Goal: Information Seeking & Learning: Check status

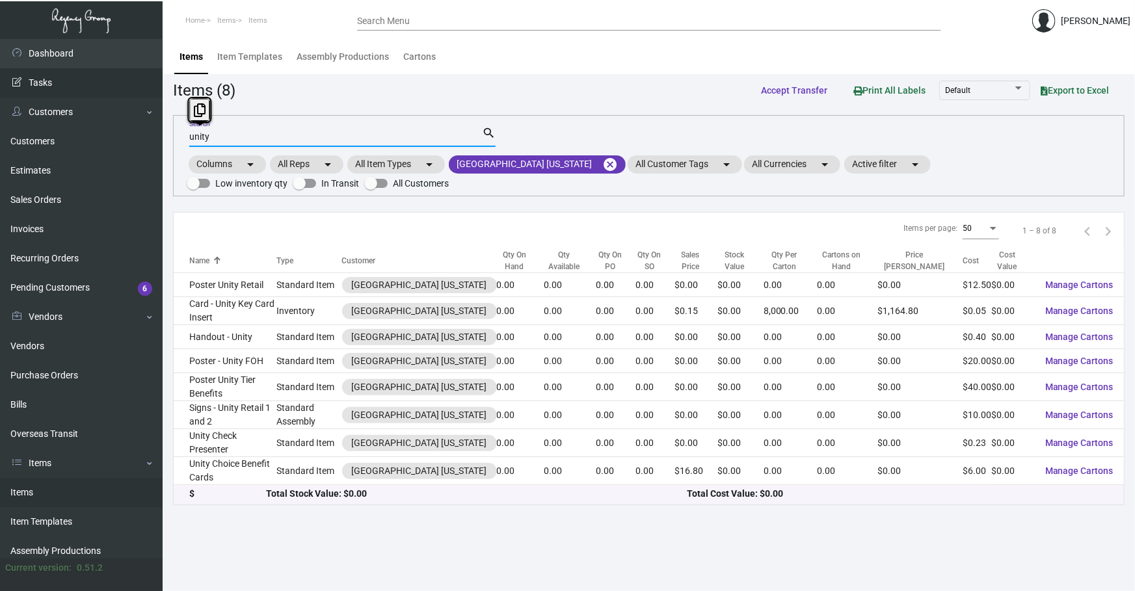
drag, startPoint x: 310, startPoint y: 139, endPoint x: 0, endPoint y: 81, distance: 315.6
click at [0, 81] on div "Dashboard Dashboard Tasks Customers Customers Estimates Sales Orders Invoices R…" at bounding box center [567, 315] width 1135 height 552
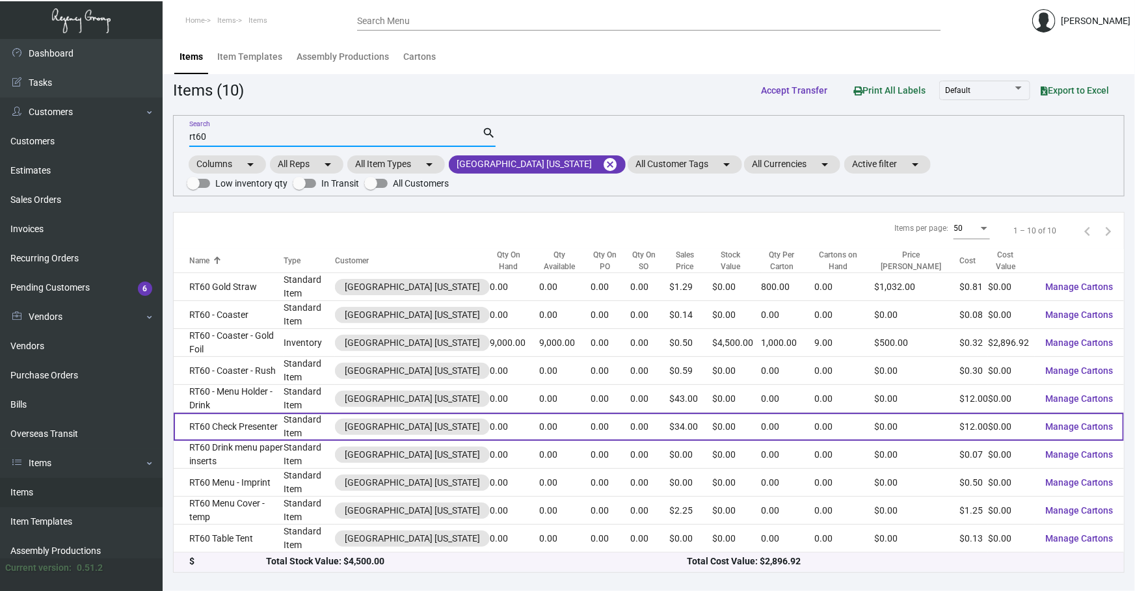
type input "rt60"
click at [309, 413] on td "Standard Item" at bounding box center [309, 427] width 51 height 28
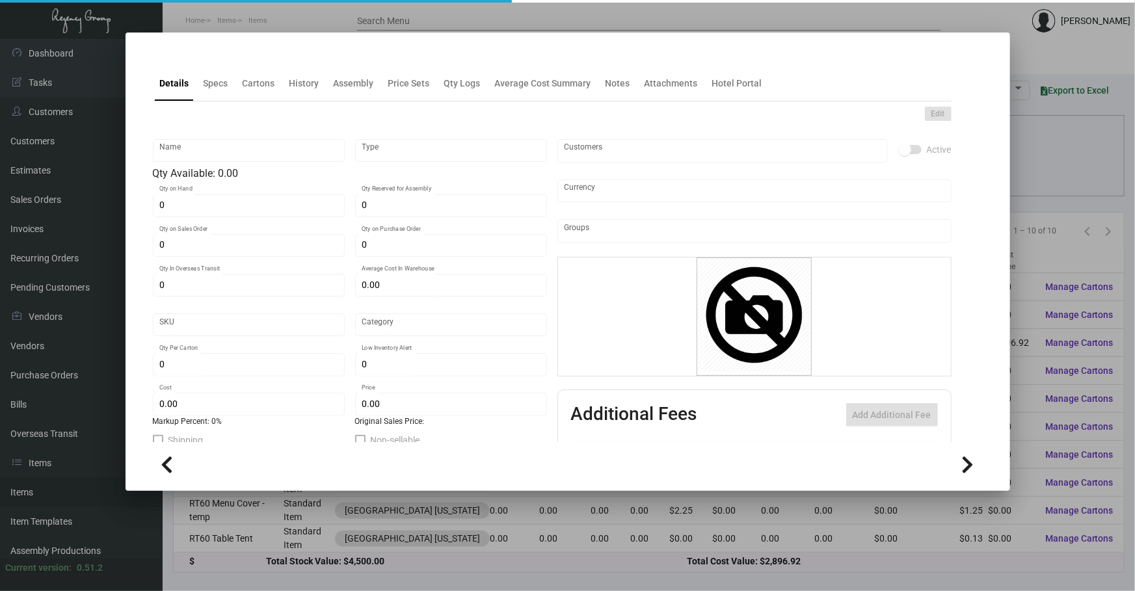
type input "RT60 Check Presenter"
type input "Standard Item"
type input "$ 0.00"
type input "Standard"
type input "$ 12.00"
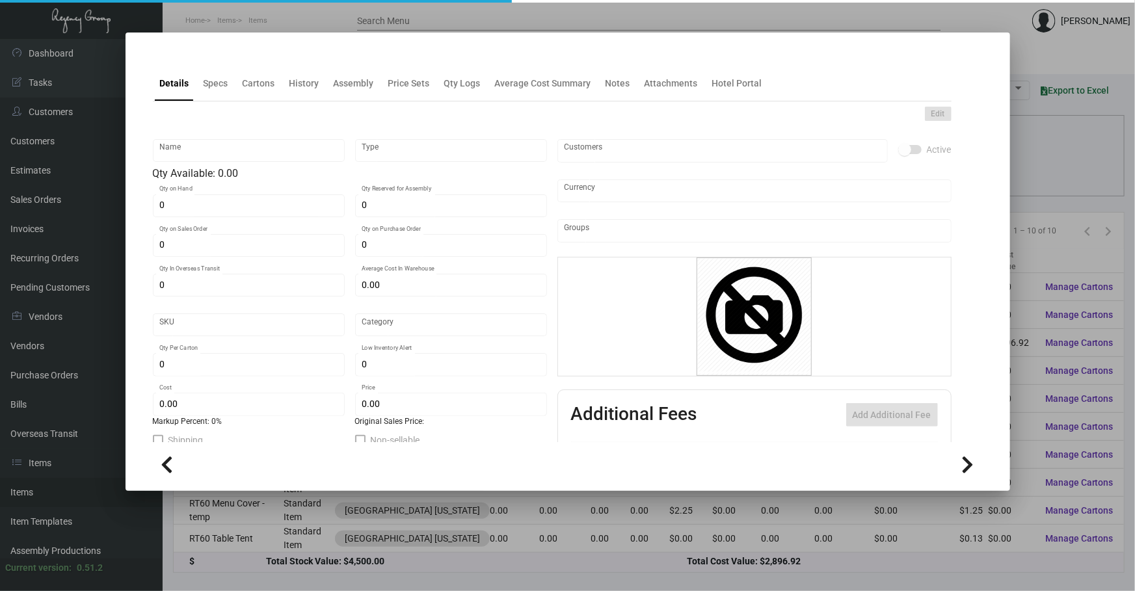
type input "$ 34.00"
checkbox input "true"
type input "United States Dollar $"
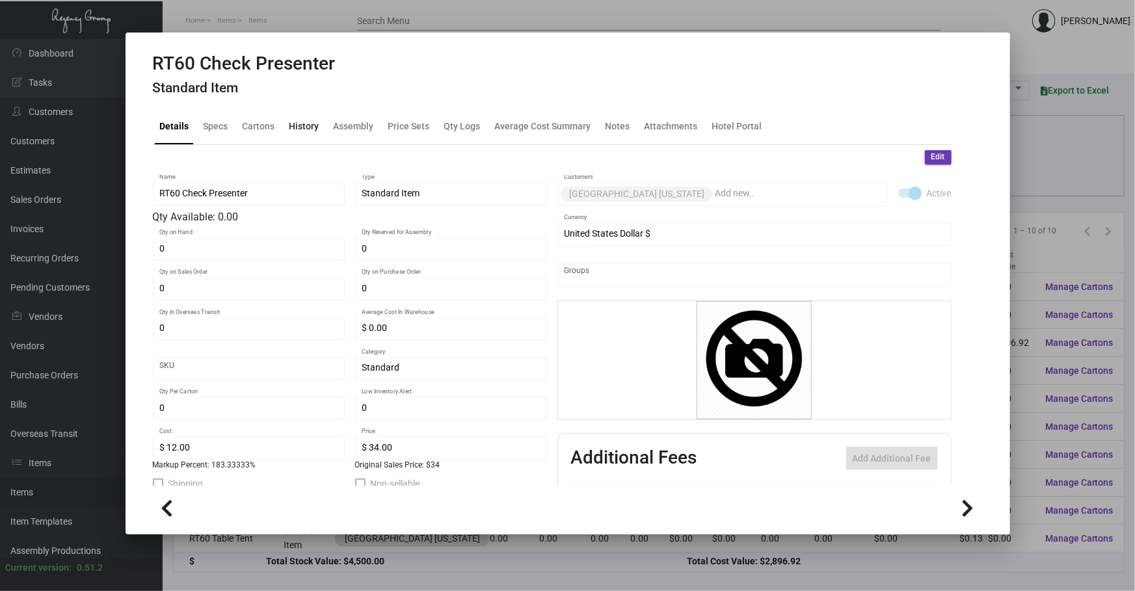
click at [295, 126] on div "History" at bounding box center [305, 127] width 30 height 14
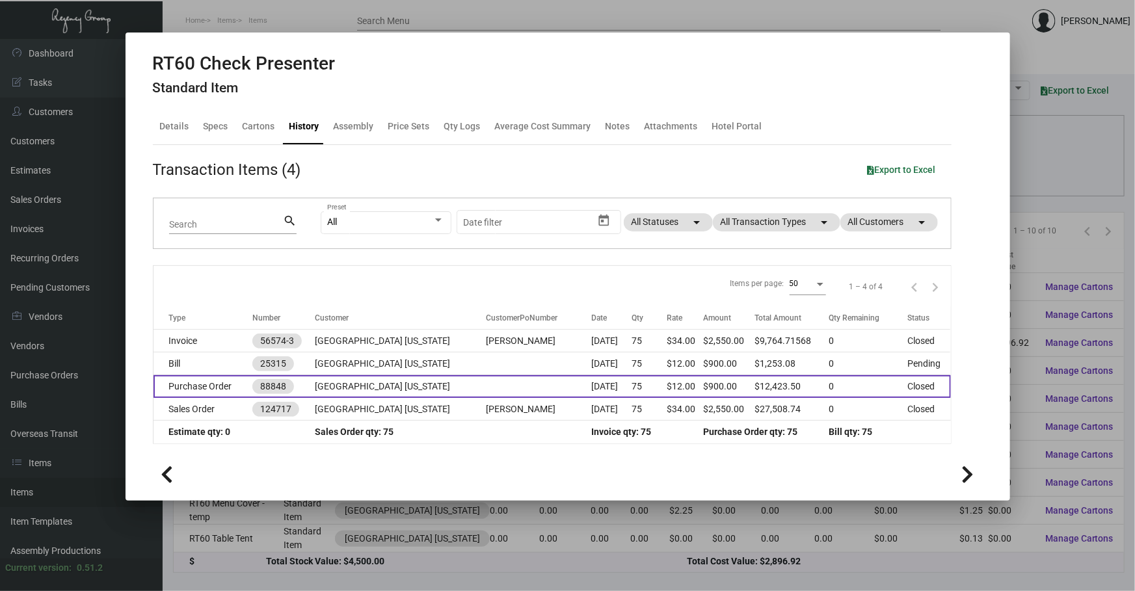
click at [486, 384] on td at bounding box center [538, 386] width 105 height 23
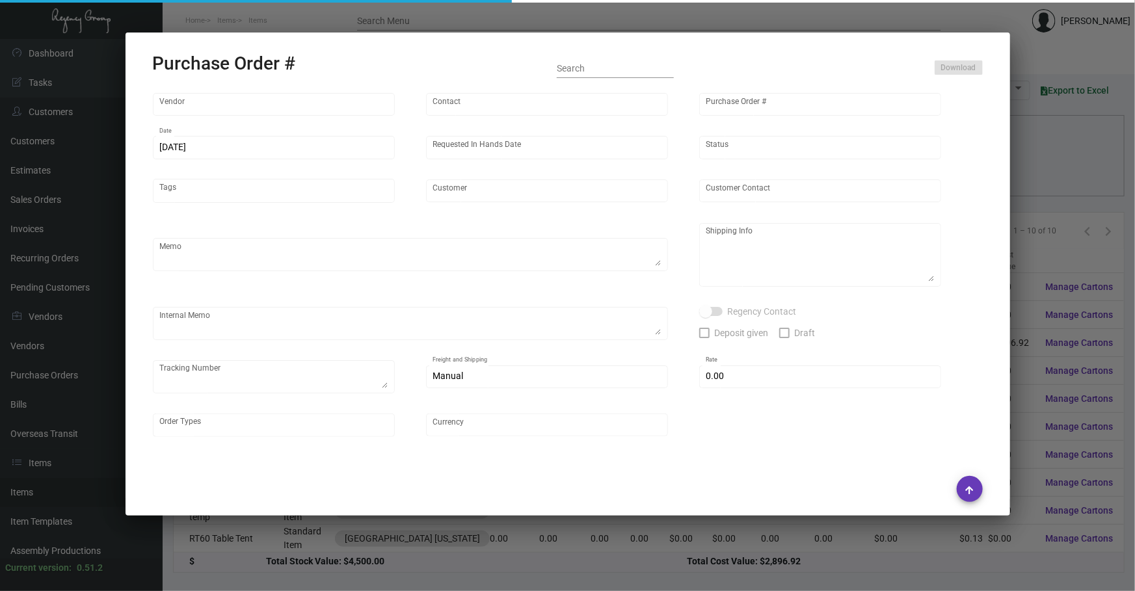
type input "Brandmuscle"
type input "[PERSON_NAME]"
type input "88848"
type input "[DATE]"
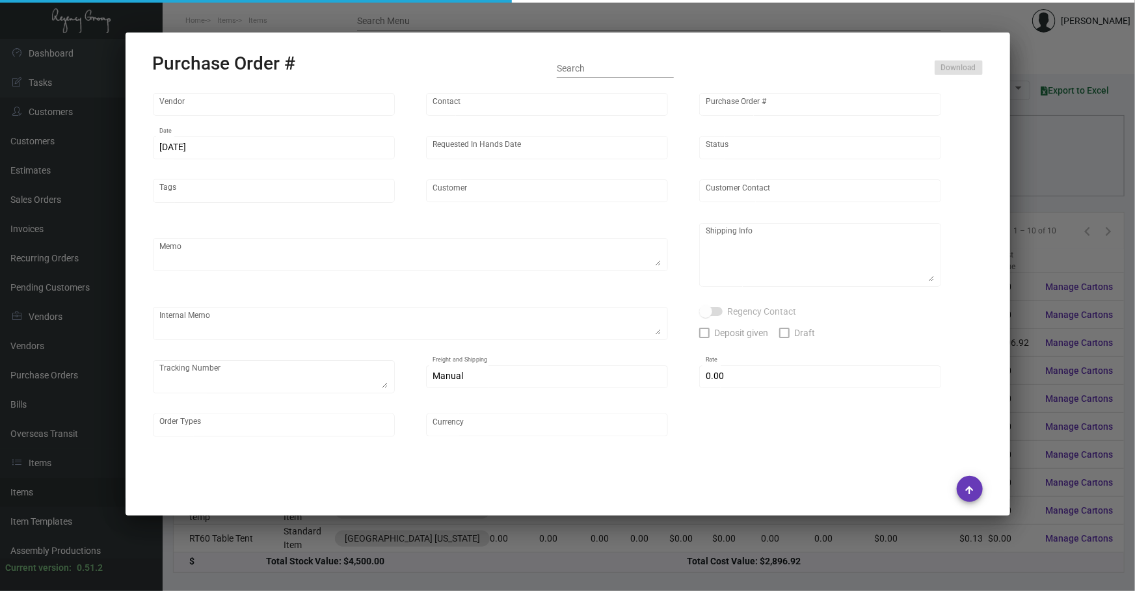
type input "[GEOGRAPHIC_DATA] [US_STATE]"
type textarea "Ship via UPS Ground Acct# 1AY276."
type textarea "Regency Group NJ [PERSON_NAME] [STREET_ADDRESS]"
checkbox input "true"
type textarea "1Z9748E00318774263 1Z9748E00314135497"
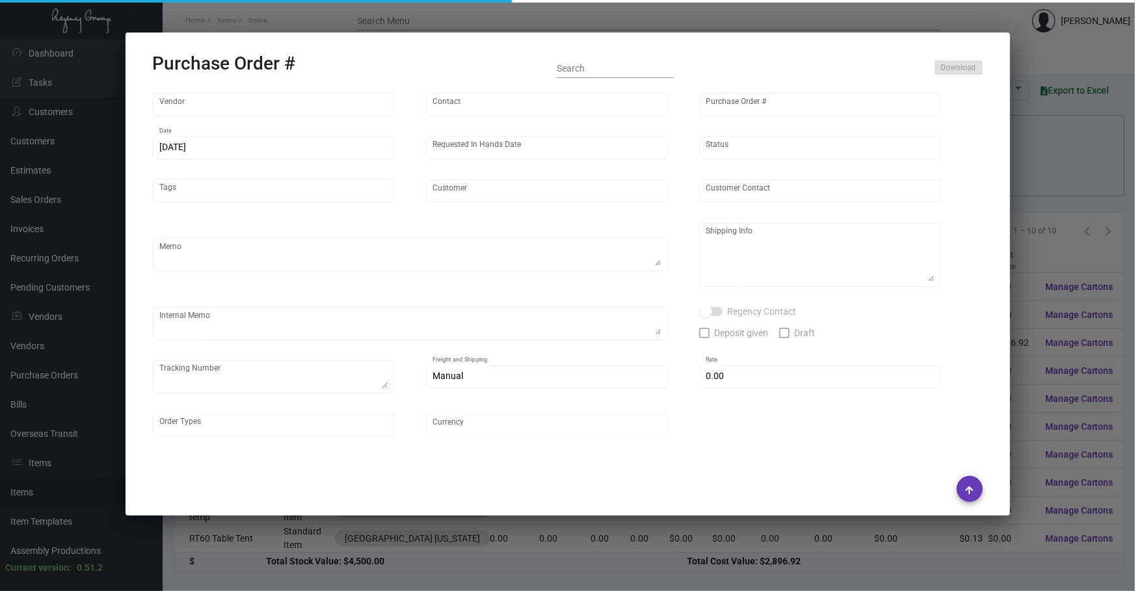
type input "$ 0.00"
type input "United States Dollar $"
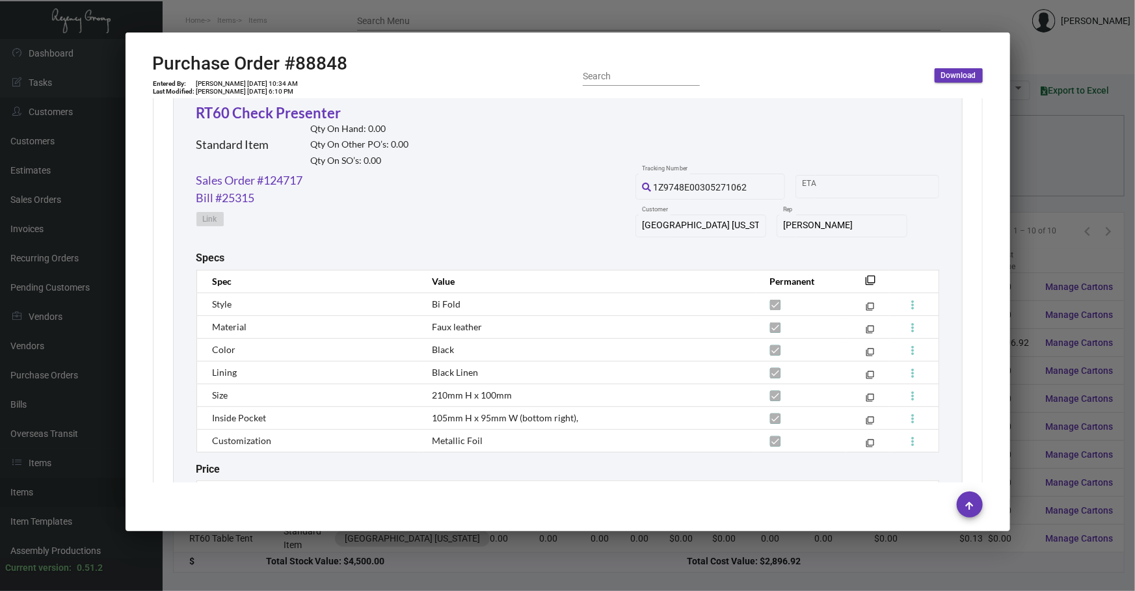
scroll to position [2583, 0]
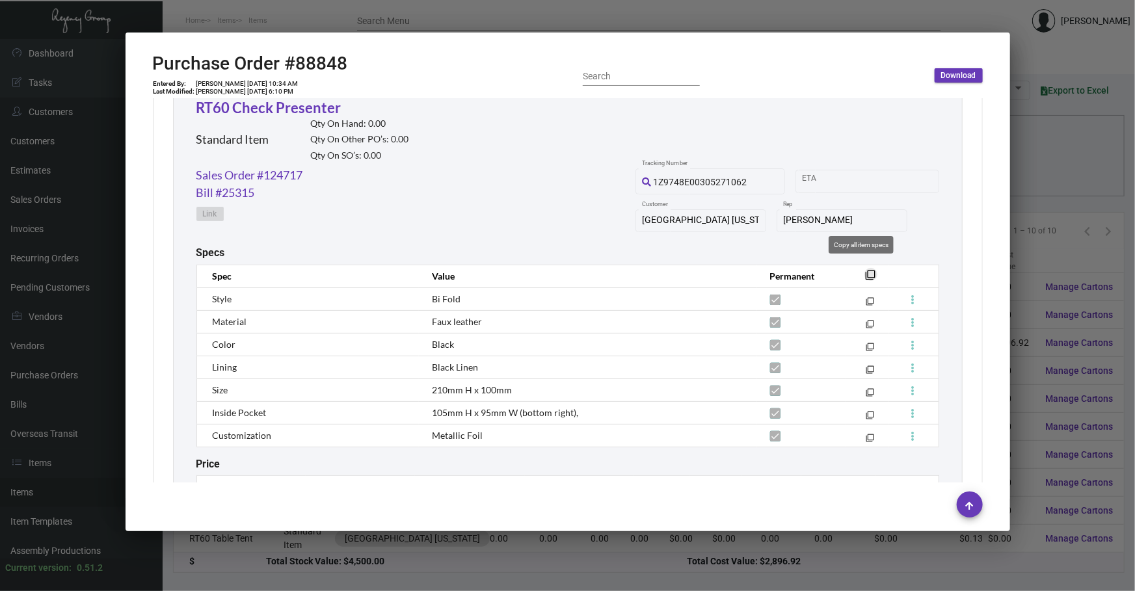
click at [866, 274] on mat-icon "filter_none" at bounding box center [871, 279] width 10 height 10
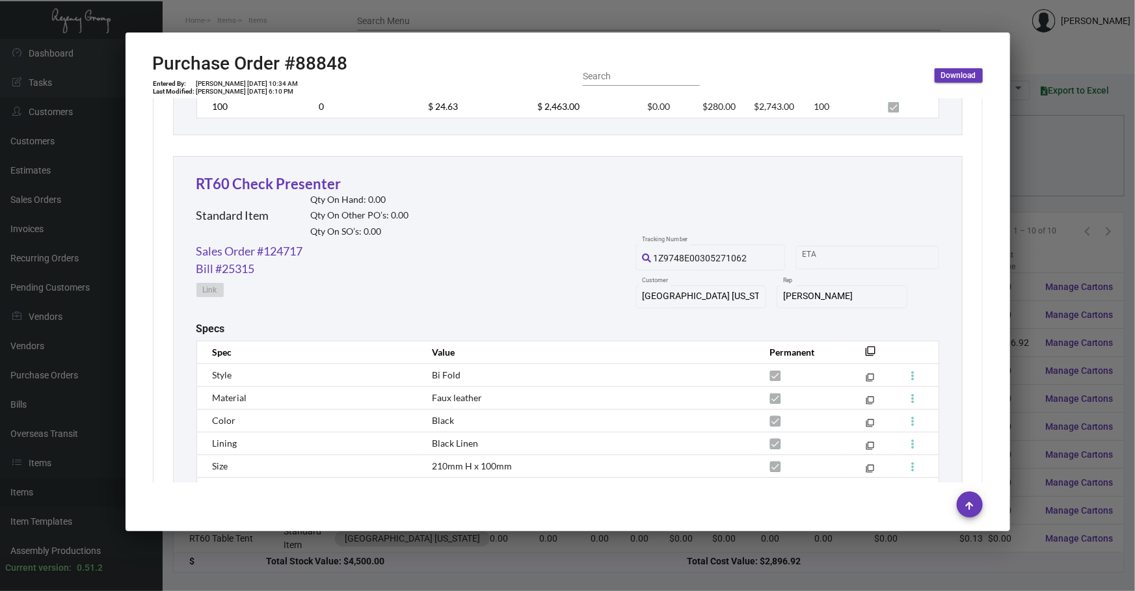
scroll to position [2504, 0]
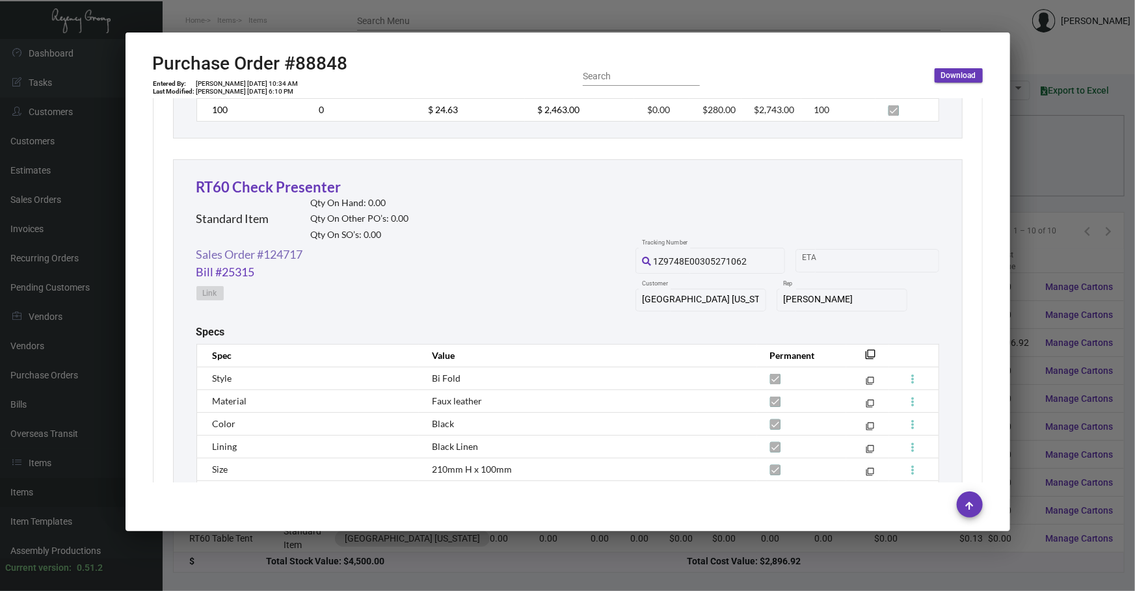
click at [281, 250] on link "Sales Order #124717" at bounding box center [250, 255] width 107 height 18
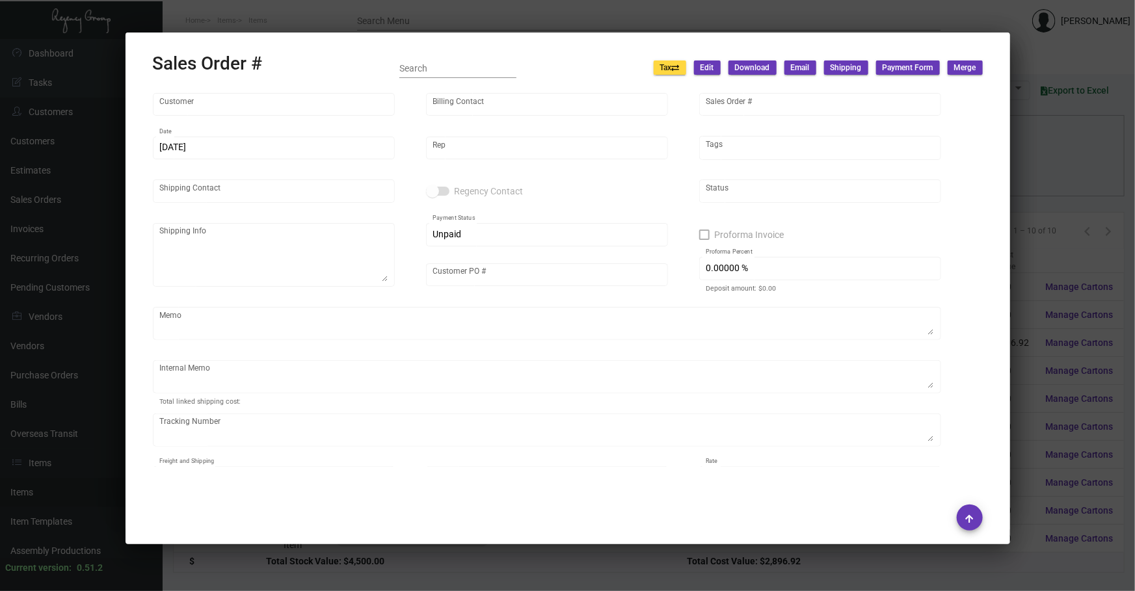
type input "[GEOGRAPHIC_DATA] [US_STATE]"
type input "[PERSON_NAME]"
type input "124717"
type input "[DATE]"
type input "[PERSON_NAME]"
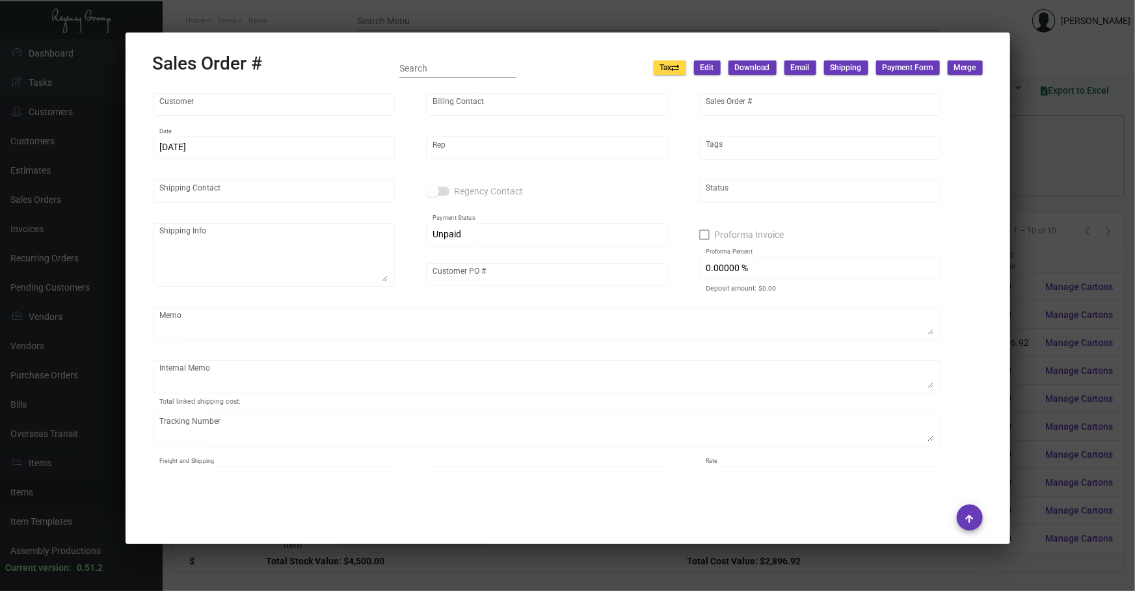
type input "[PERSON_NAME]"
type textarea "[GEOGRAPHIC_DATA] [US_STATE] - [PERSON_NAME] [STREET_ADDRESS][US_STATE]"
type input "[PERSON_NAME]"
checkbox input "true"
type input "50.00000 %"
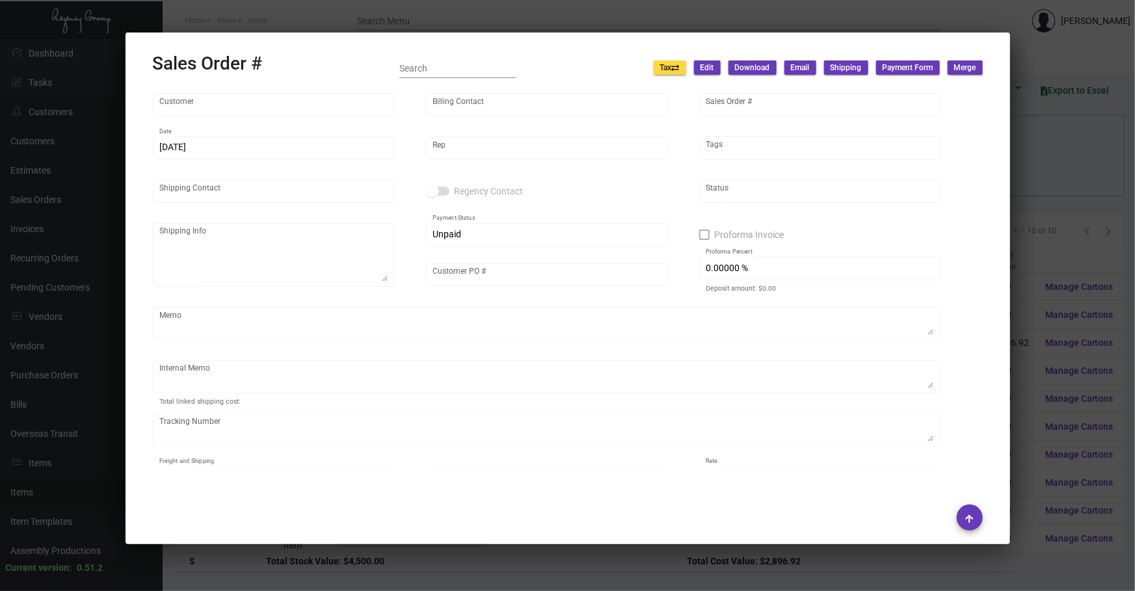
type textarea "MENU COVER VENUE AND STRING ELASTIC VENUE 22.33 4/20 Uber cost for the 1pc deli…"
type input "United States Dollar $"
type input "$ 198.74"
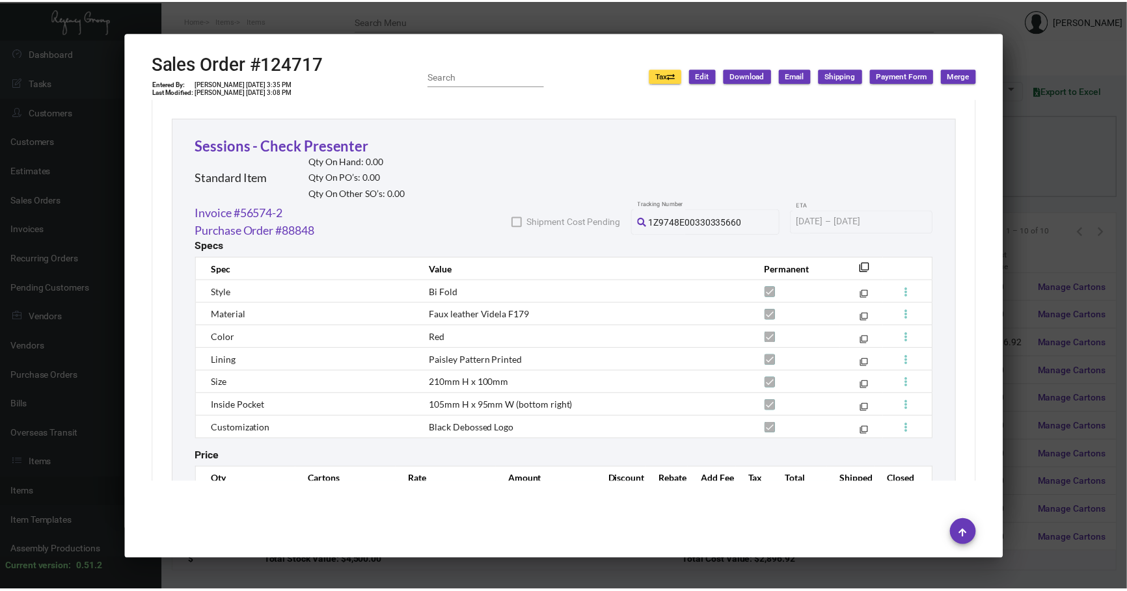
scroll to position [1715, 0]
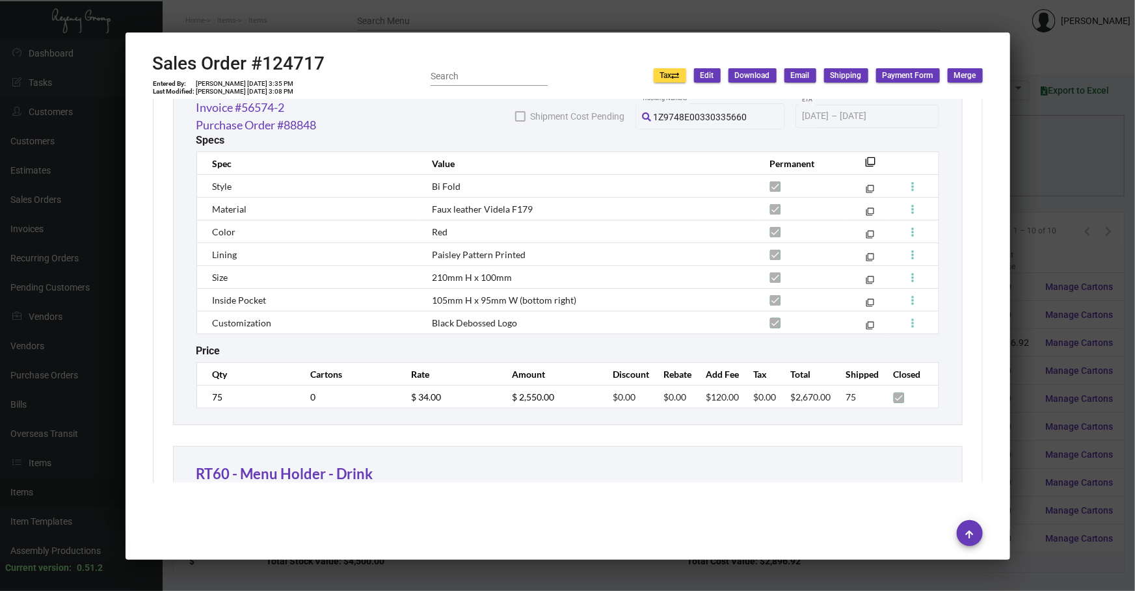
click at [1134, 89] on div at bounding box center [567, 295] width 1135 height 591
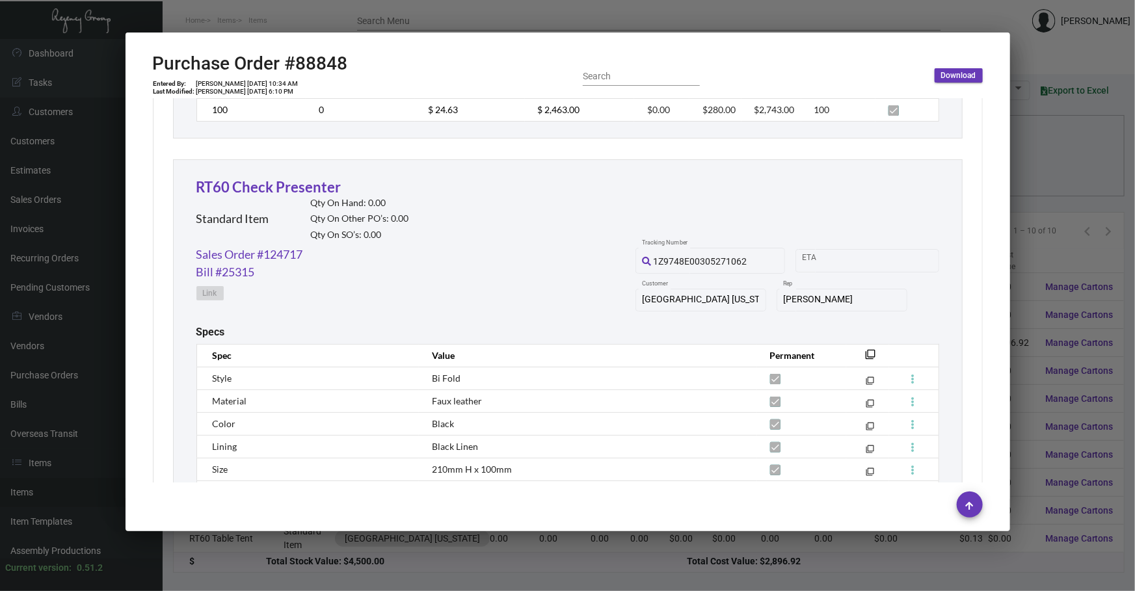
click at [452, 567] on div at bounding box center [567, 295] width 1135 height 591
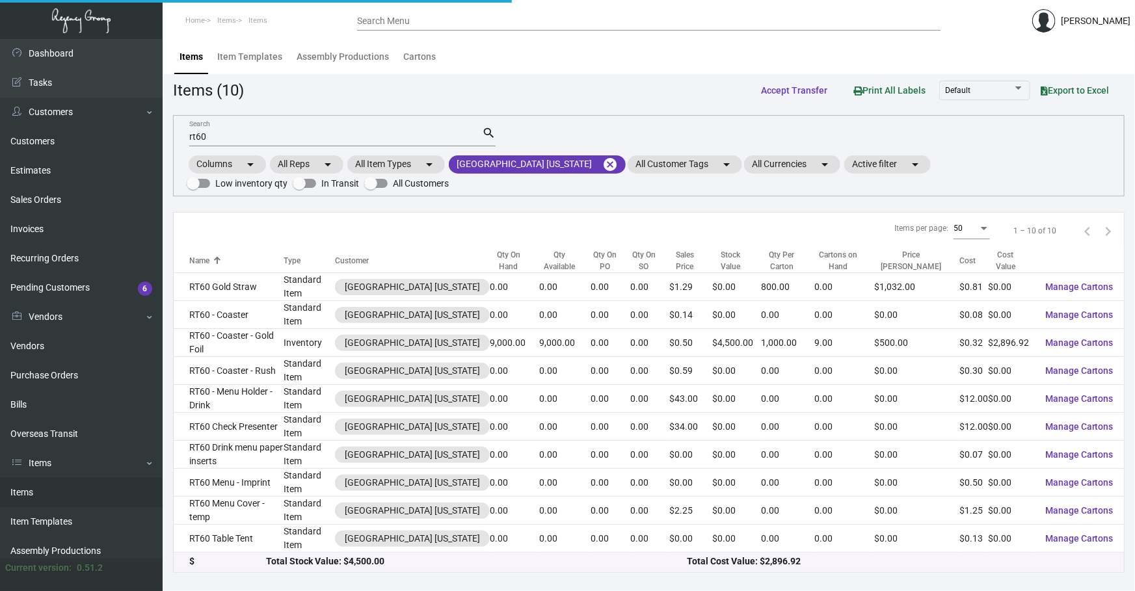
click at [452, 566] on div "$ Total Stock Value: $4,500.00 Total Cost Value: $2,896.92" at bounding box center [649, 563] width 951 height 20
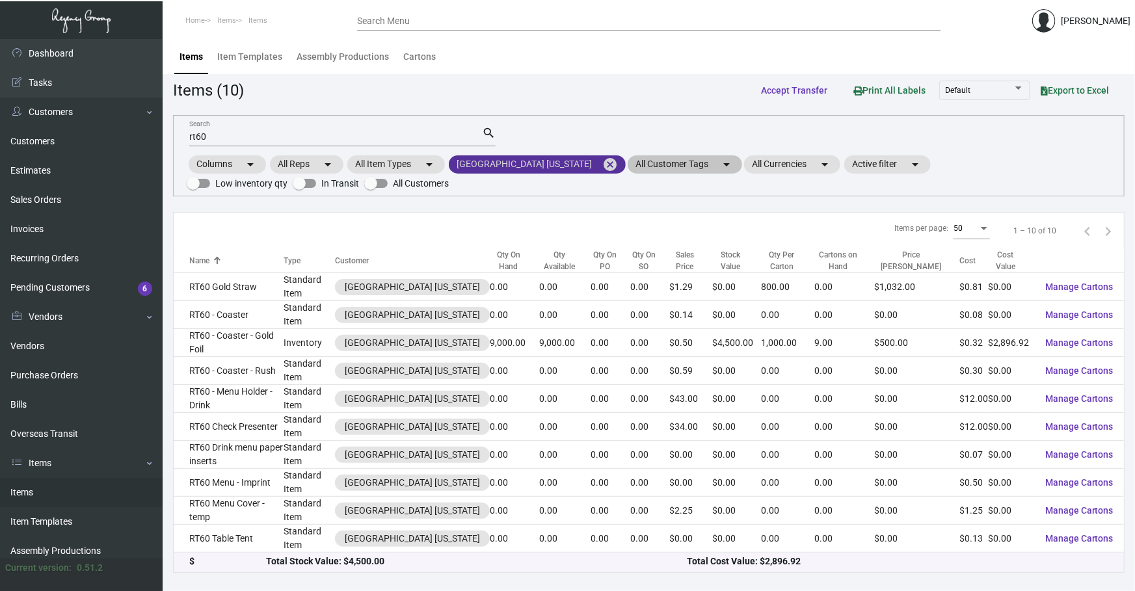
click at [603, 165] on mat-icon "cancel" at bounding box center [611, 165] width 16 height 16
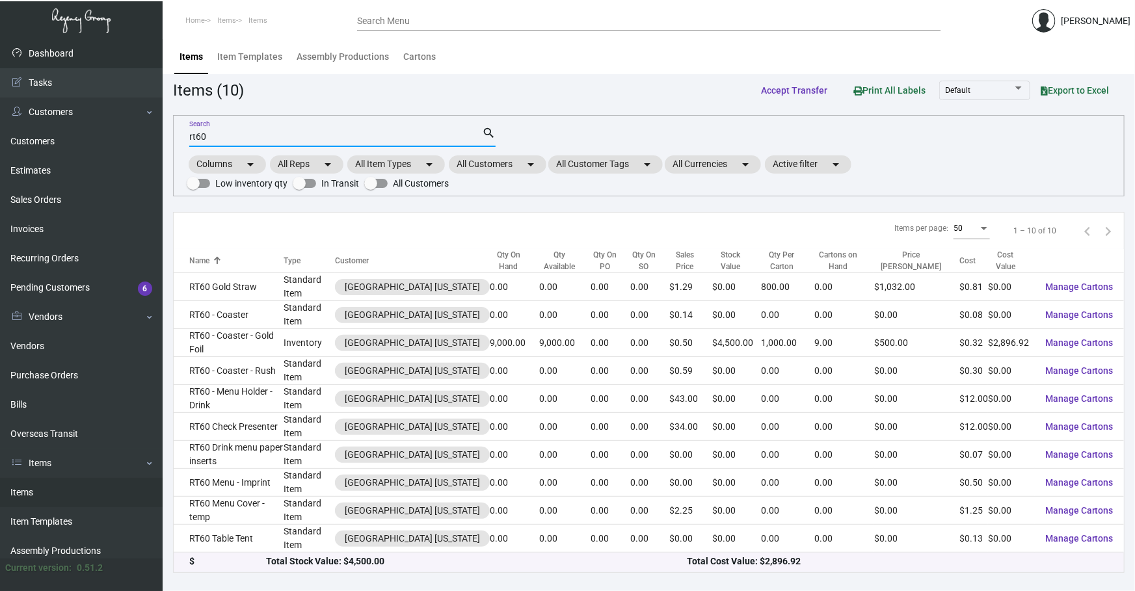
drag, startPoint x: 165, startPoint y: 127, endPoint x: 0, endPoint y: 57, distance: 179.0
click at [0, 104] on div "Dashboard Dashboard Tasks Customers Customers Estimates Sales Orders Invoices R…" at bounding box center [567, 315] width 1135 height 552
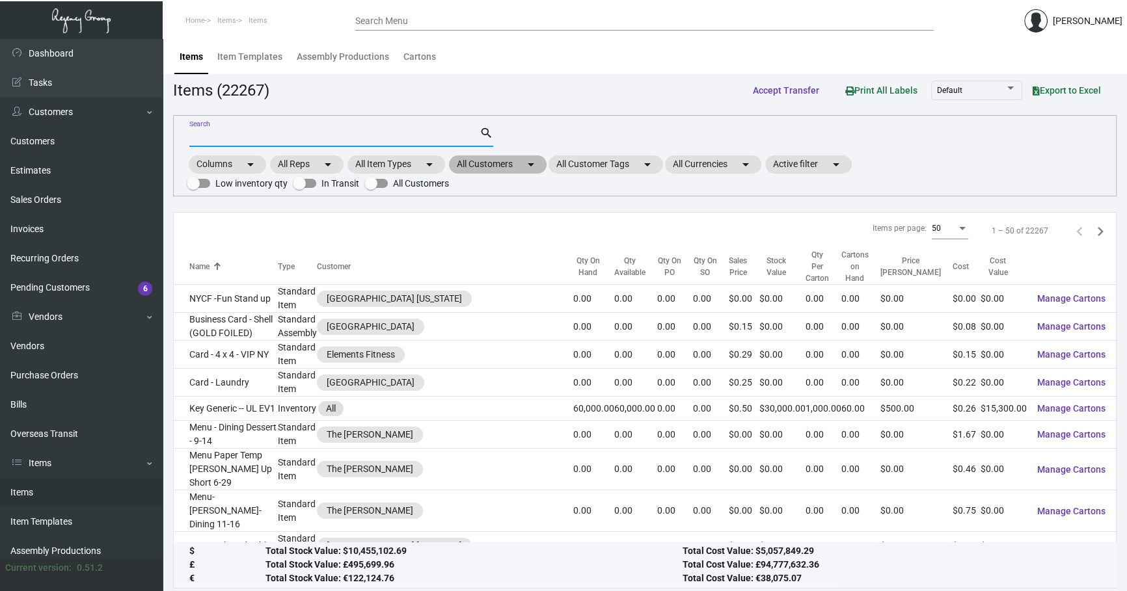
click at [534, 157] on mat-icon "arrow_drop_down" at bounding box center [531, 165] width 16 height 16
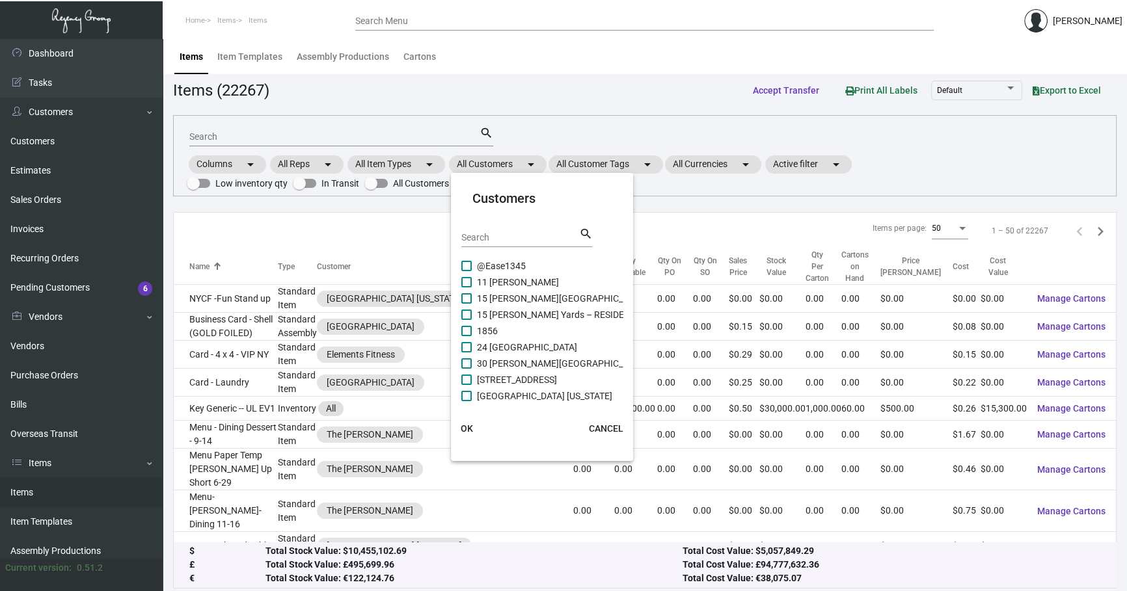
click at [551, 238] on input "Search" at bounding box center [519, 238] width 117 height 10
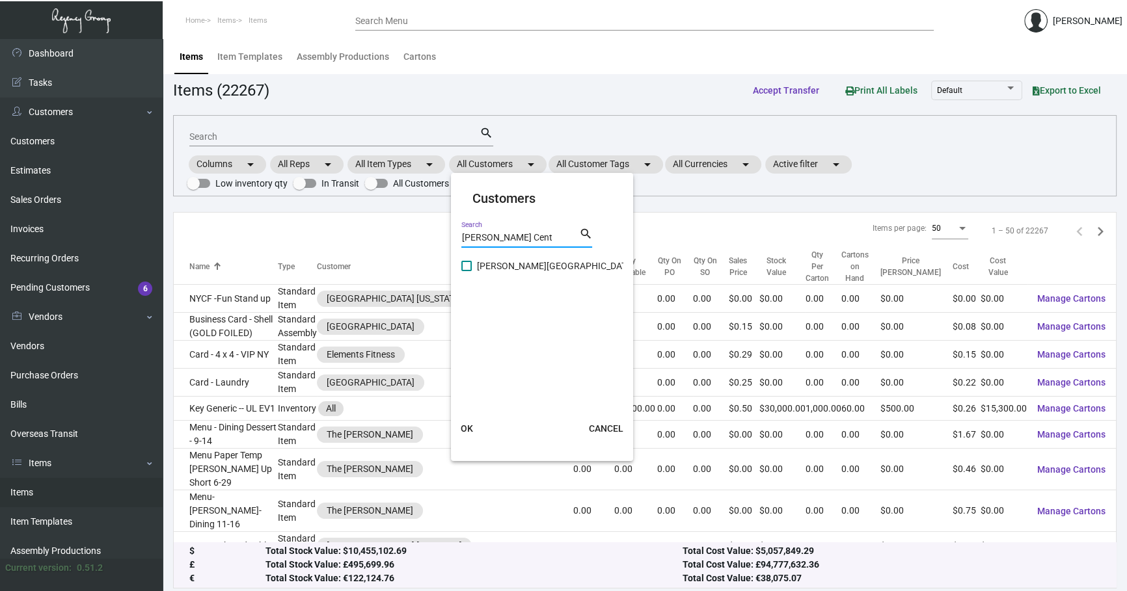
type input "[PERSON_NAME] Cent"
click at [549, 267] on span "[PERSON_NAME][GEOGRAPHIC_DATA]" at bounding box center [555, 266] width 157 height 16
click at [467, 271] on input "[PERSON_NAME][GEOGRAPHIC_DATA]" at bounding box center [466, 271] width 1 height 1
checkbox input "true"
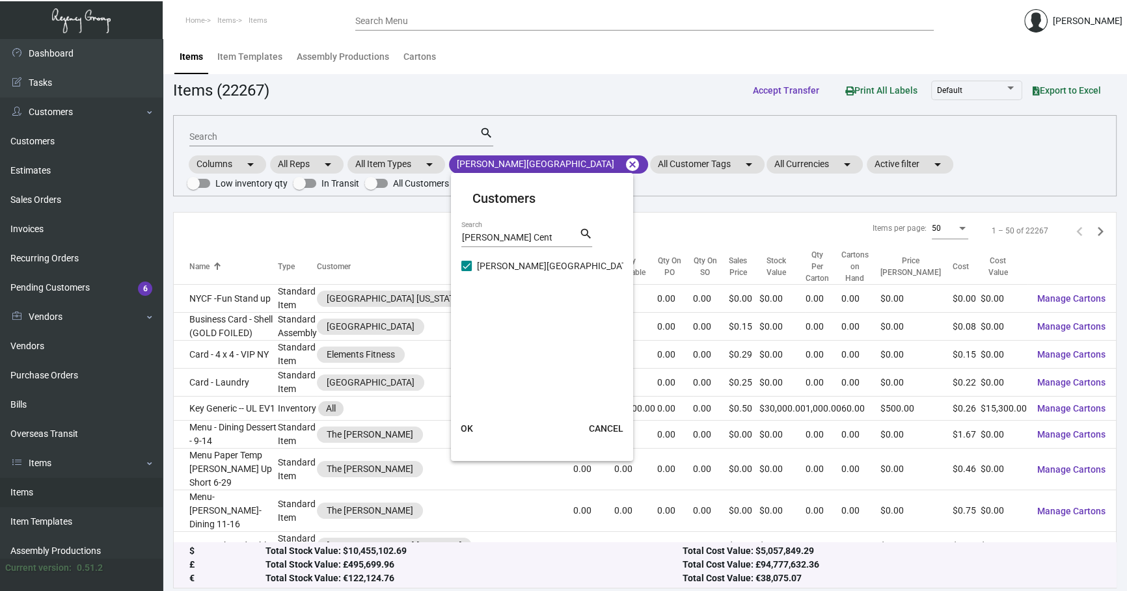
click at [472, 424] on span "OK" at bounding box center [467, 429] width 12 height 10
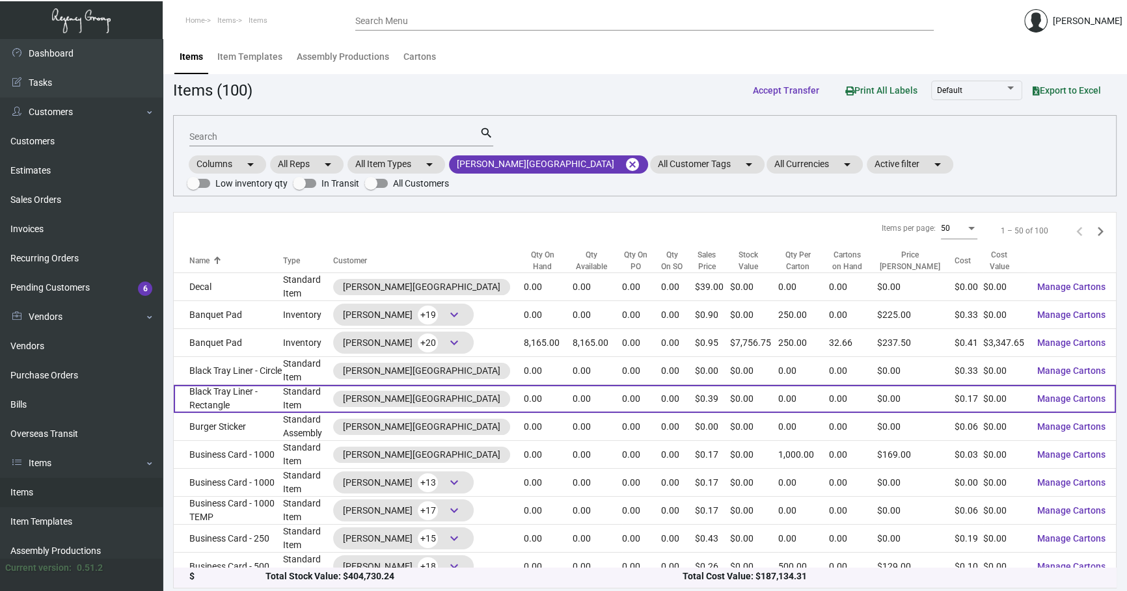
click at [244, 385] on td "Black Tray Liner - Rectangle" at bounding box center [228, 399] width 109 height 28
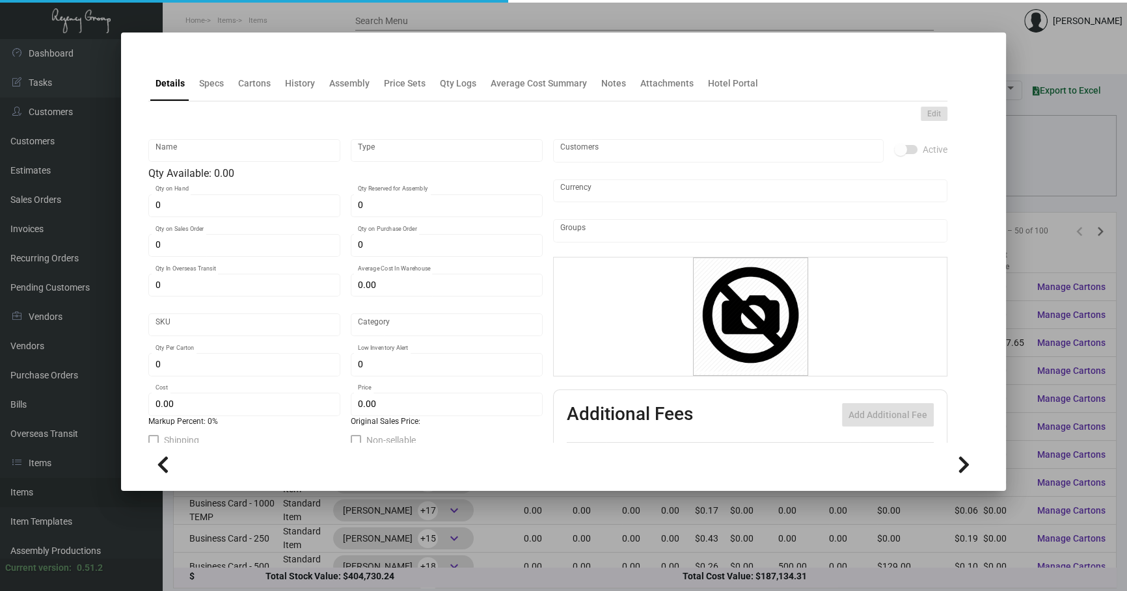
type input "Black Tray Liner - Rectangle"
type input "Standard Item"
type input "$ 0.00"
type input "PTL"
type input "Standard"
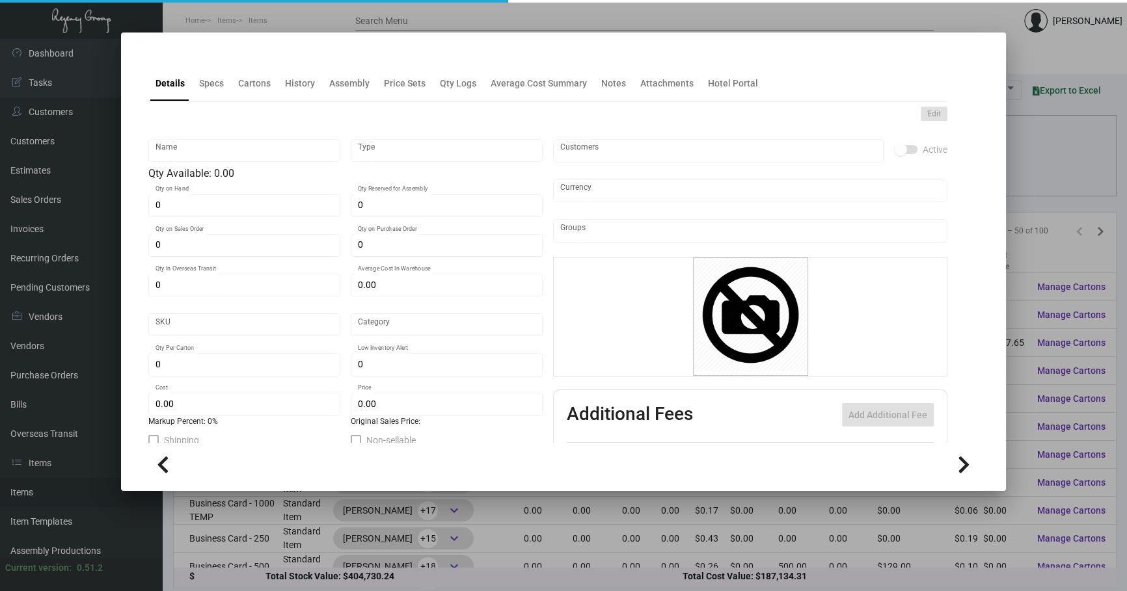
type input "$ 0.17"
type input "$ 0.39"
checkbox input "true"
type input "United States Dollar $"
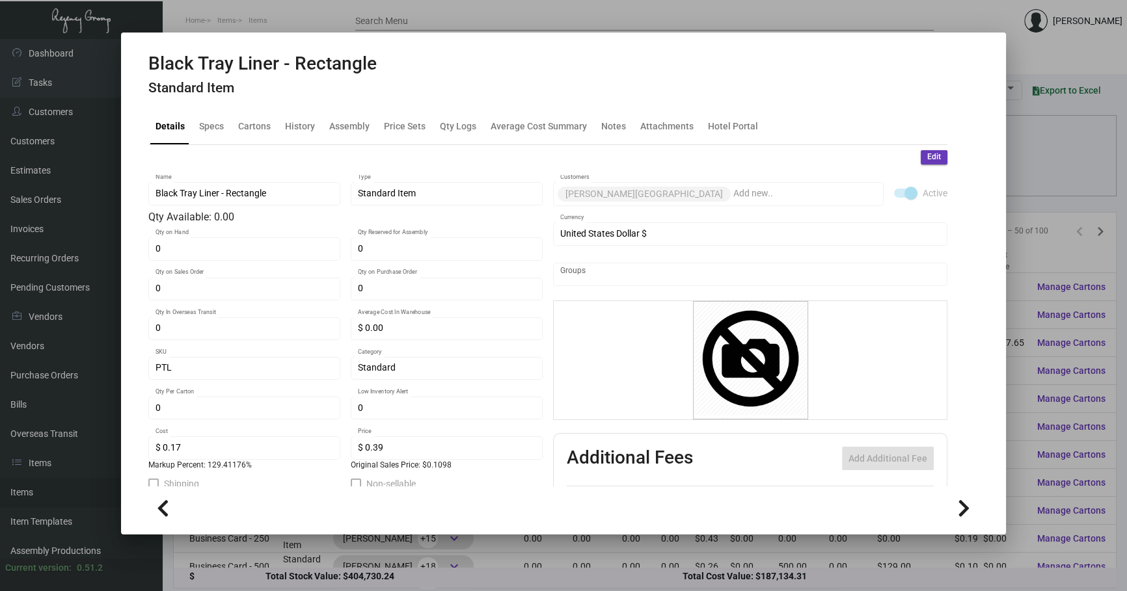
click at [286, 142] on div "Details Specs Cartons History Assembly Price Sets Qty Logs Average Cost Summary…" at bounding box center [547, 126] width 799 height 35
click at [302, 113] on div "History" at bounding box center [300, 126] width 40 height 31
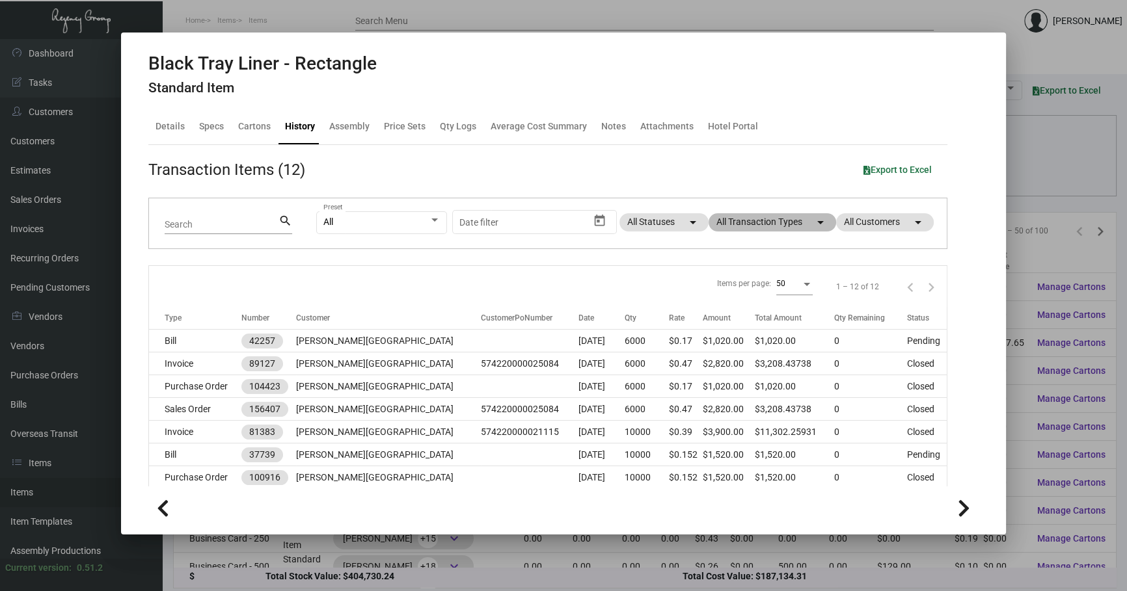
click at [761, 223] on mat-chip "All Transaction Types arrow_drop_down" at bounding box center [773, 222] width 128 height 18
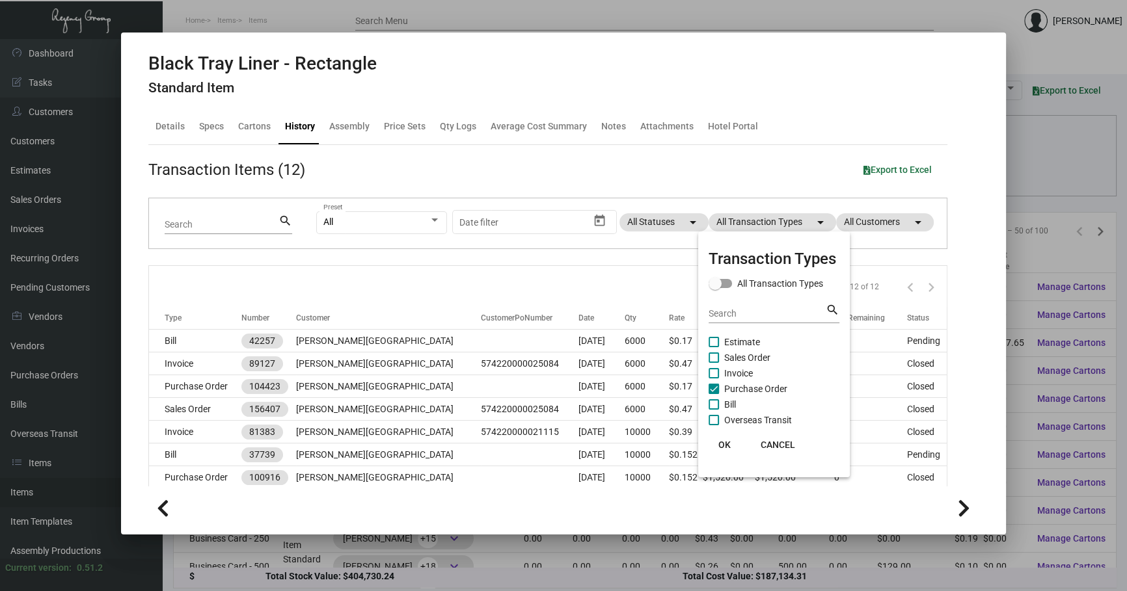
click at [761, 385] on span "Purchase Order" at bounding box center [755, 389] width 63 height 16
click at [714, 394] on input "Purchase Order" at bounding box center [713, 394] width 1 height 1
click at [761, 385] on span "Purchase Order" at bounding box center [755, 389] width 63 height 16
click at [714, 394] on input "Purchase Order" at bounding box center [713, 394] width 1 height 1
checkbox input "true"
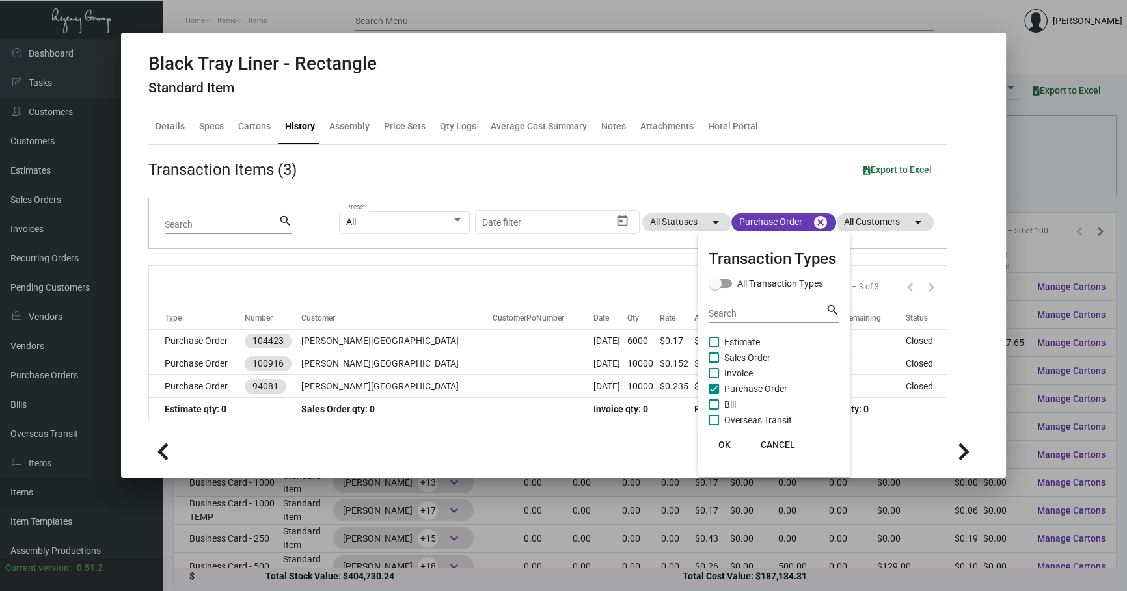
drag, startPoint x: 551, startPoint y: 259, endPoint x: 554, endPoint y: 267, distance: 8.9
click at [551, 258] on div at bounding box center [563, 295] width 1127 height 591
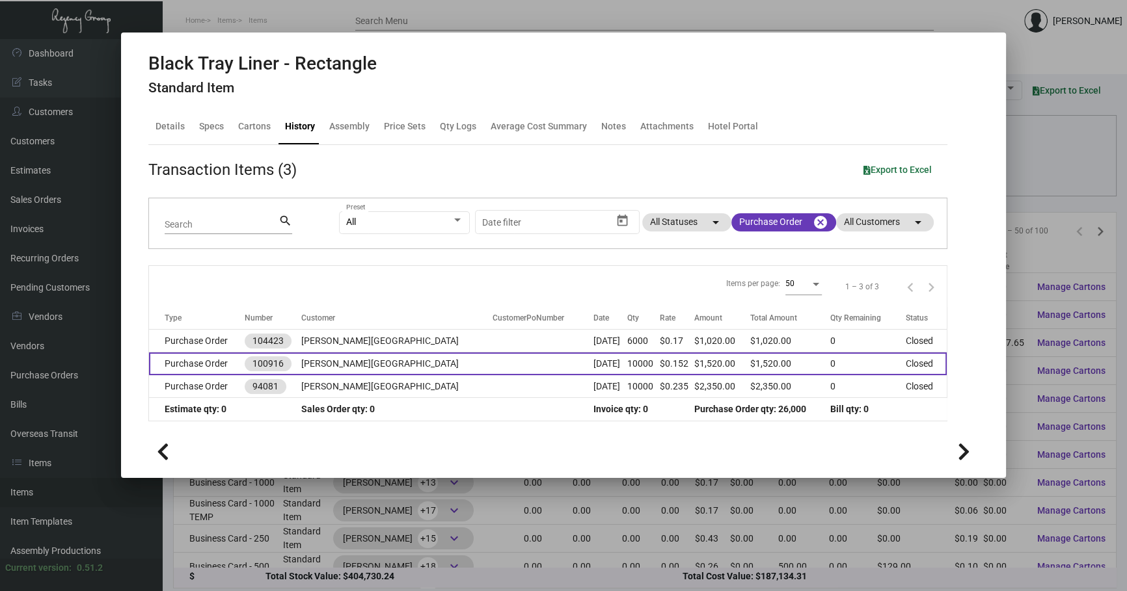
click at [593, 364] on td "[DATE]" at bounding box center [610, 364] width 34 height 23
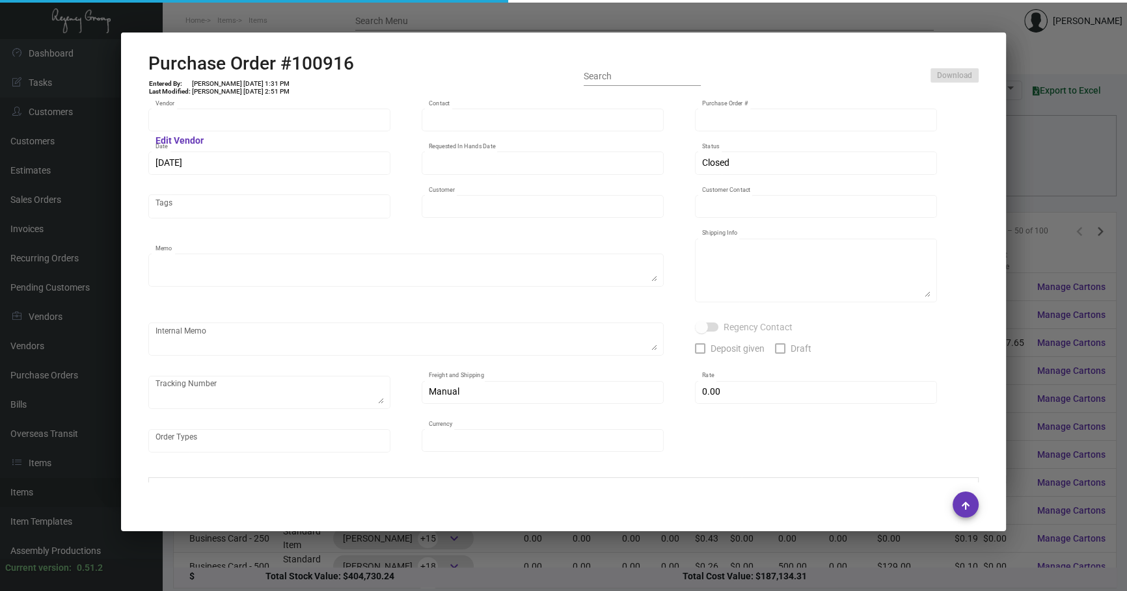
type input "[PERSON_NAME]"
type input "MISSING INFO MISSING INFO"
type input "100916"
type input "[DATE]"
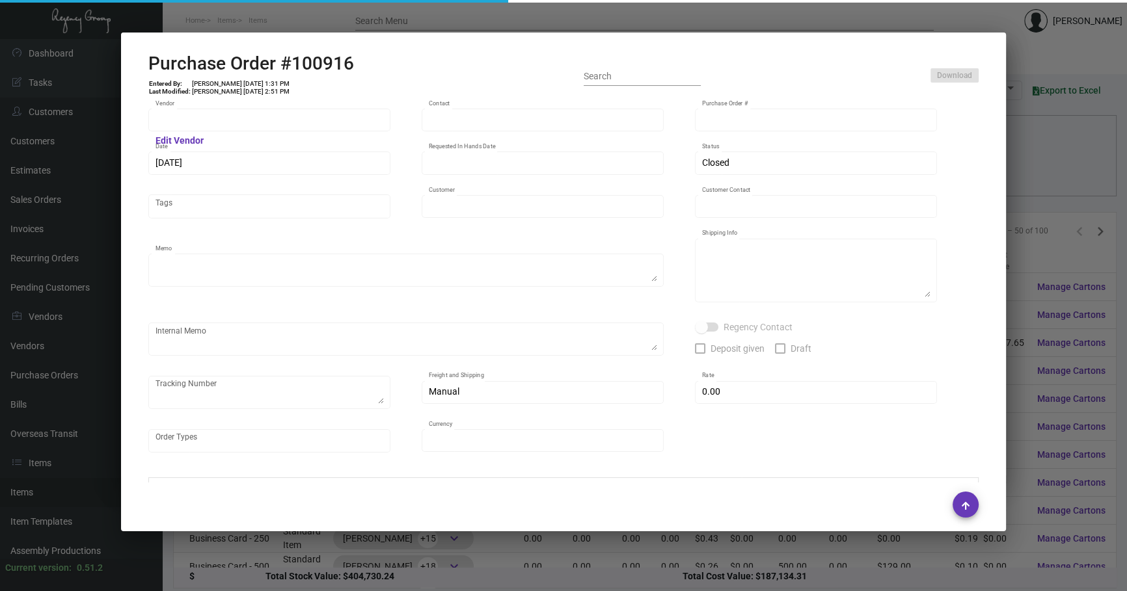
type input "[PERSON_NAME][GEOGRAPHIC_DATA]"
type input "[PERSON_NAME]"
type textarea "BLIND SHIP ON UPS# 1AY276"
type textarea "[PERSON_NAME][GEOGRAPHIC_DATA] - [PERSON_NAME] [STREET_ADDRESS][US_STATE]"
type input "$ 0.00"
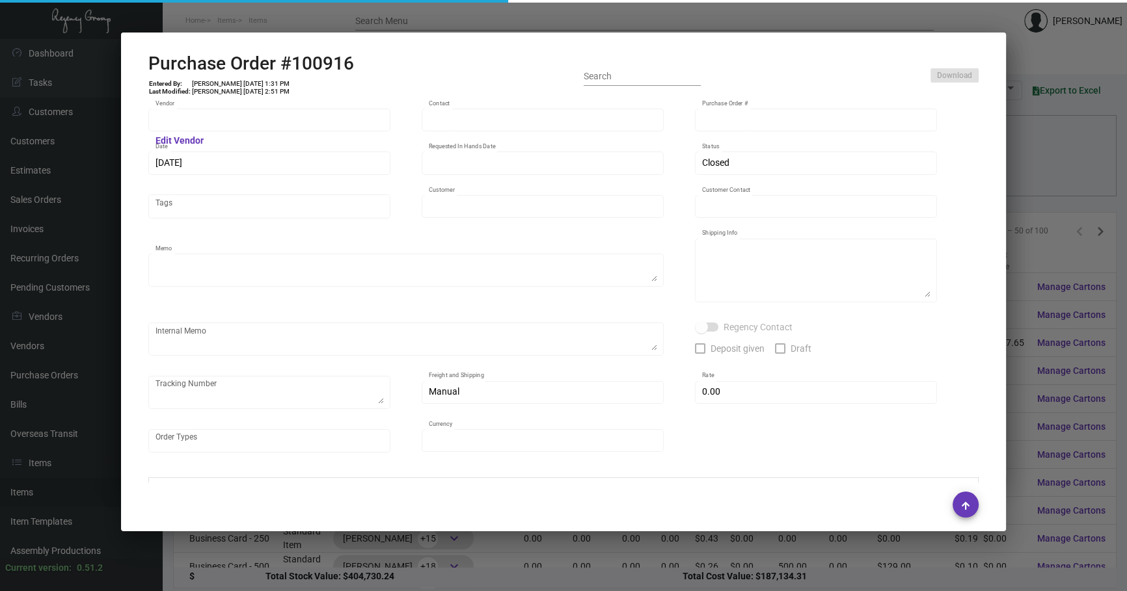
type input "United States Dollar $"
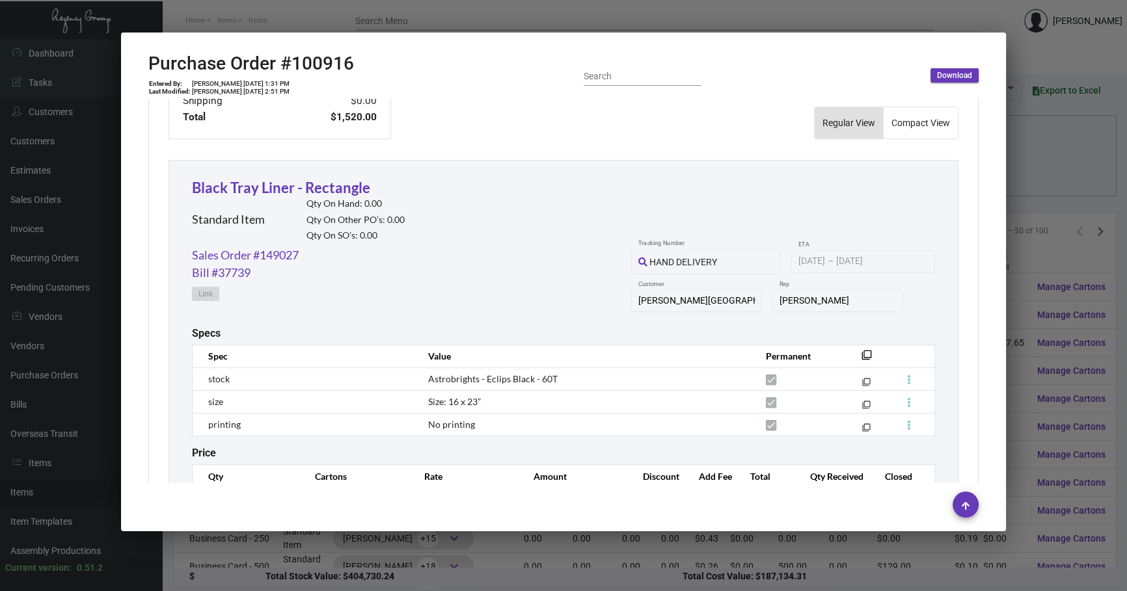
scroll to position [616, 0]
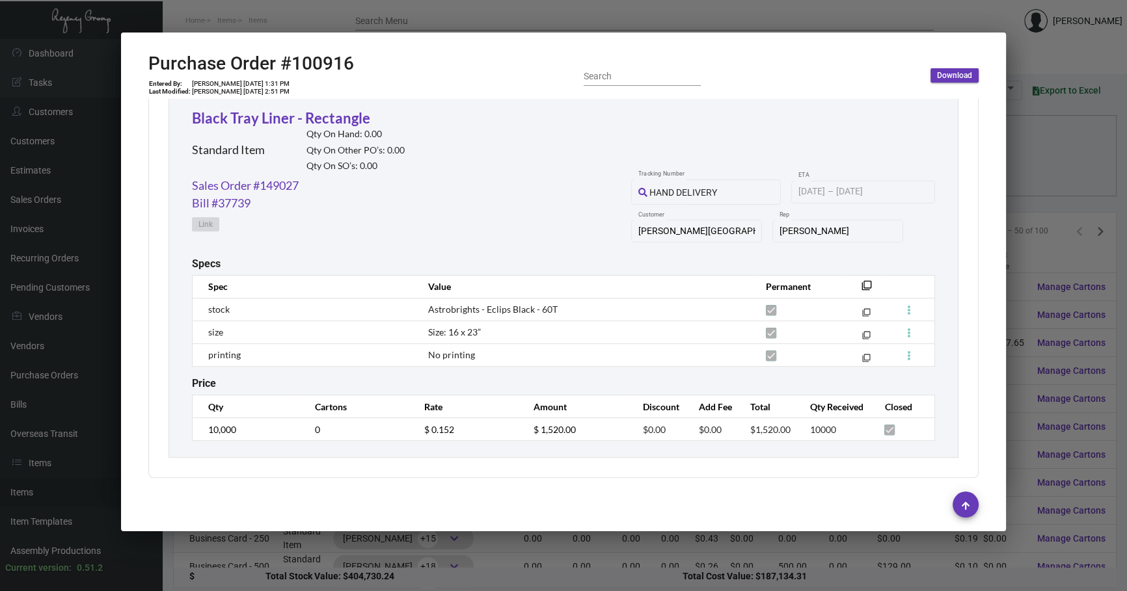
click at [666, 564] on div at bounding box center [563, 295] width 1127 height 591
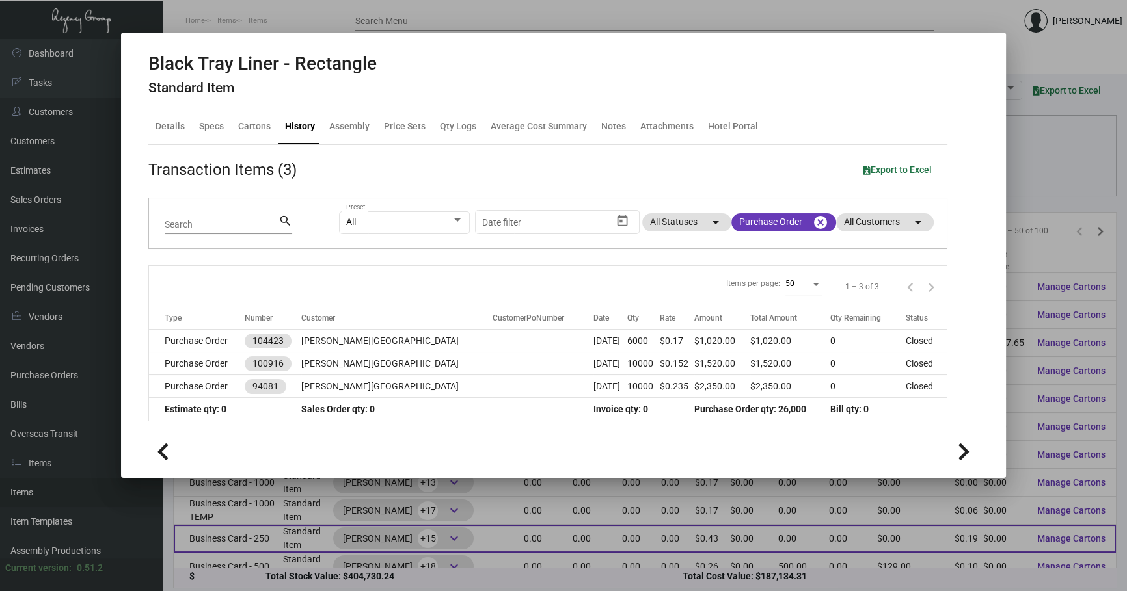
drag, startPoint x: 666, startPoint y: 564, endPoint x: 560, endPoint y: 534, distance: 109.4
click at [665, 564] on div at bounding box center [563, 295] width 1127 height 591
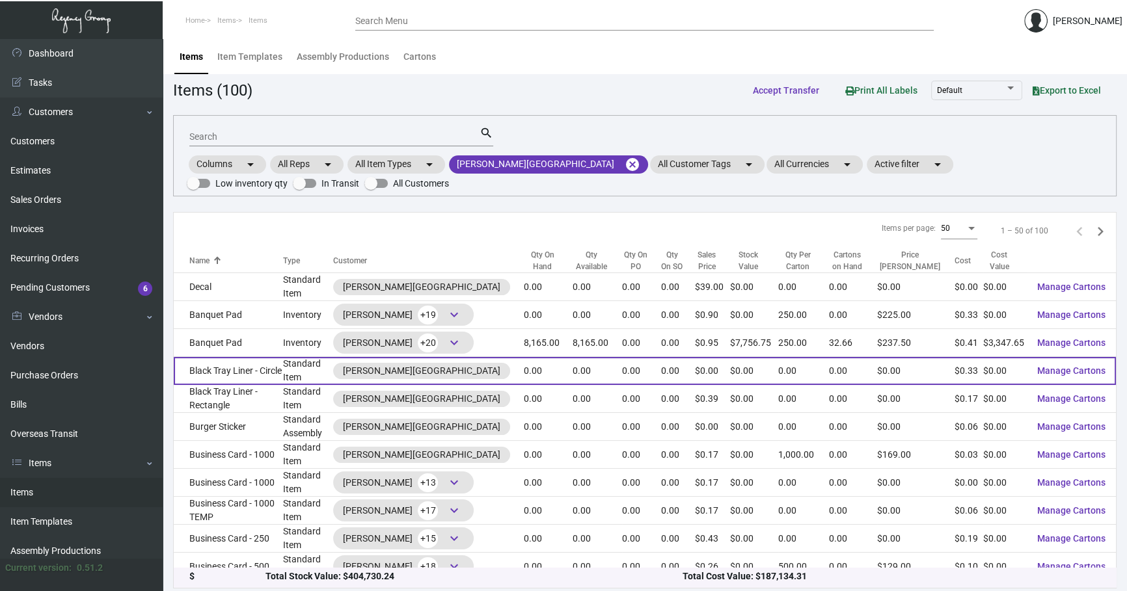
click at [283, 363] on td "Black Tray Liner - Circle" at bounding box center [228, 371] width 109 height 28
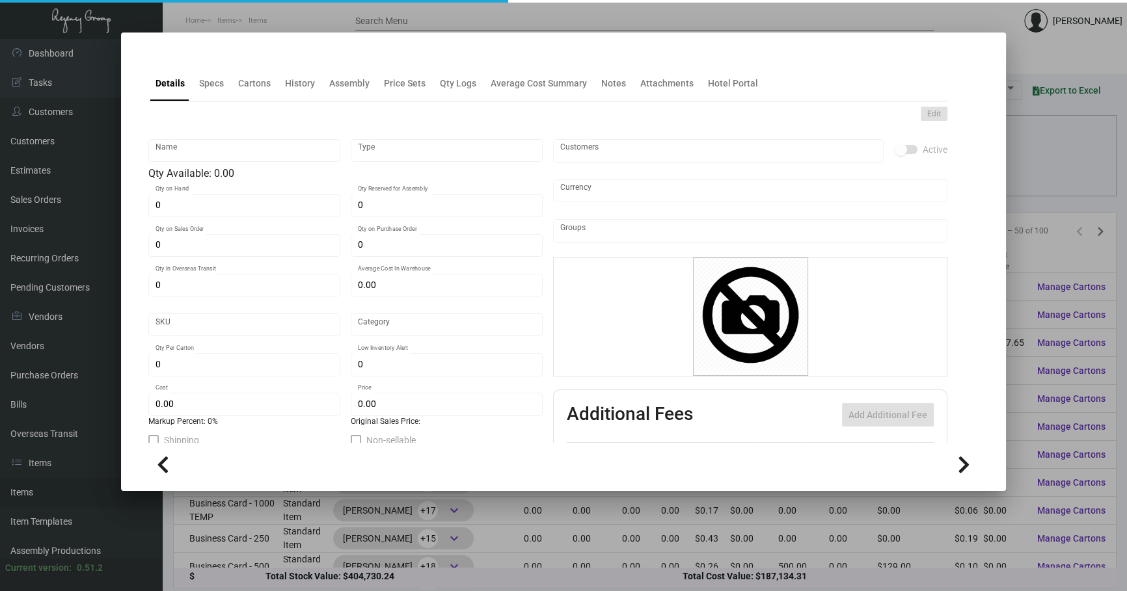
type input "Black Tray Liner - Circle"
type input "Standard Item"
type input "$ 0.00"
type input "920-Trash Can Liner-85"
type input "Standard"
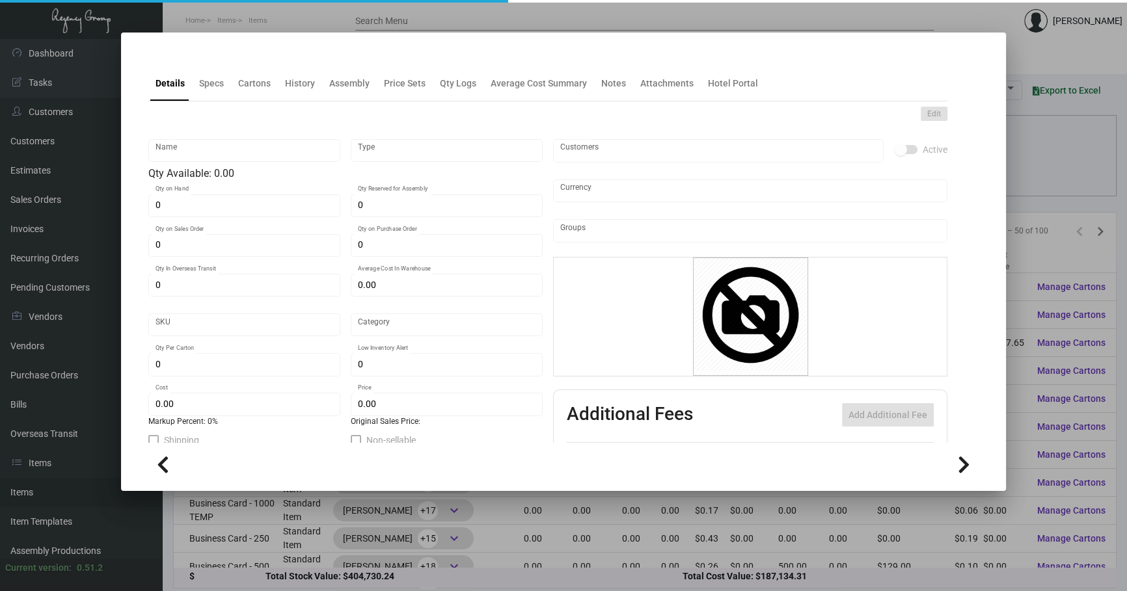
type input "$ 0.3342"
type input "$ 0.00"
checkbox input "true"
type input "United States Dollar $"
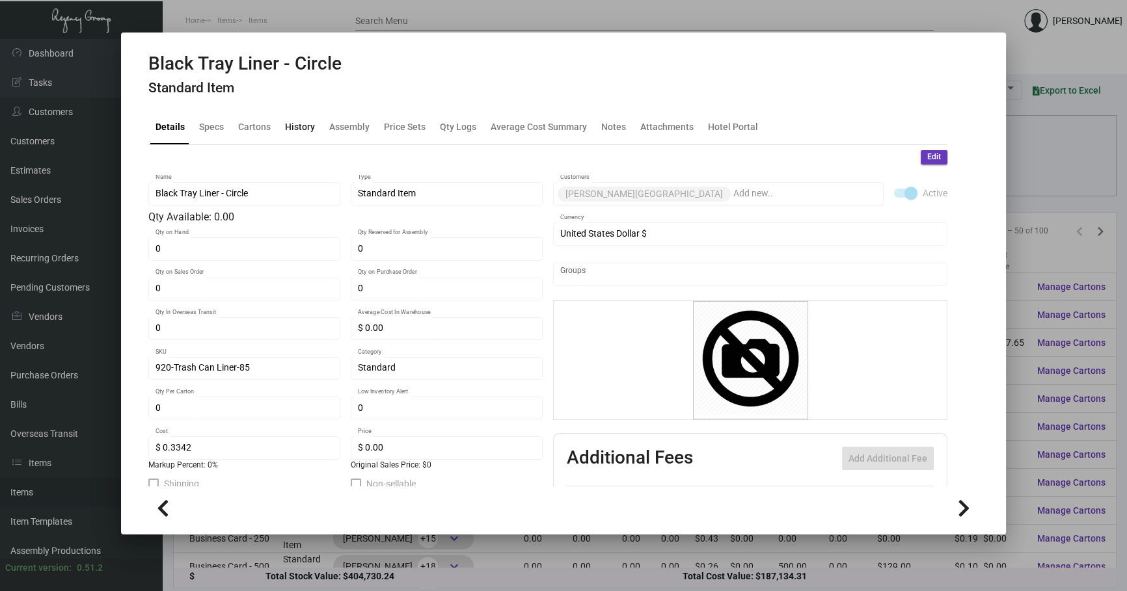
click at [302, 111] on div "History" at bounding box center [300, 126] width 40 height 31
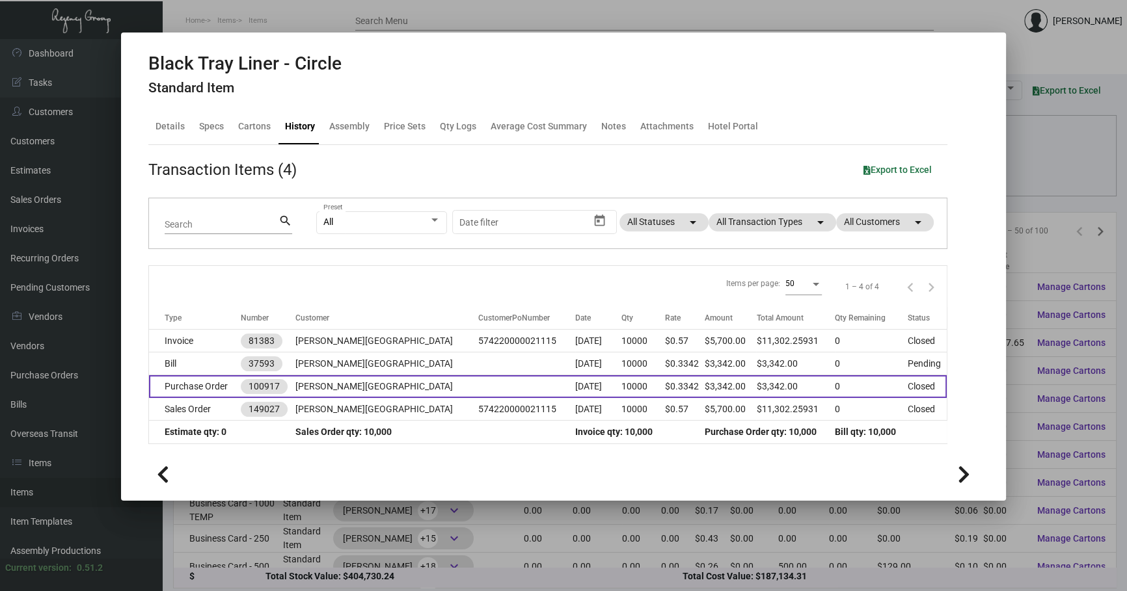
click at [536, 375] on td at bounding box center [526, 386] width 97 height 23
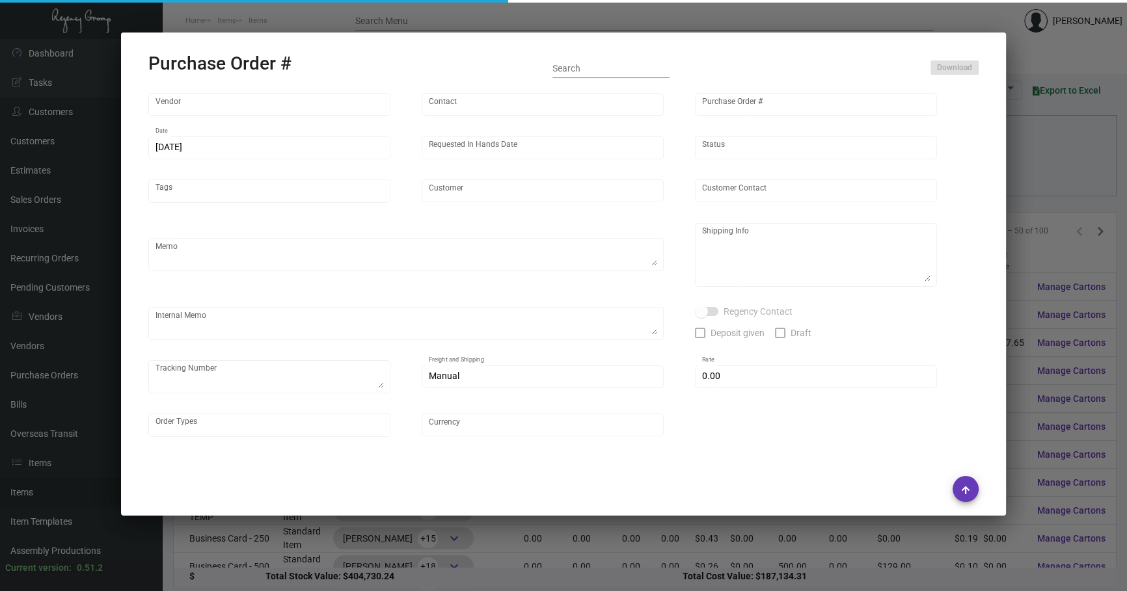
type input "Evergreen Manufacturing"
type input "[PERSON_NAME]"
type input "100917"
type input "[DATE]"
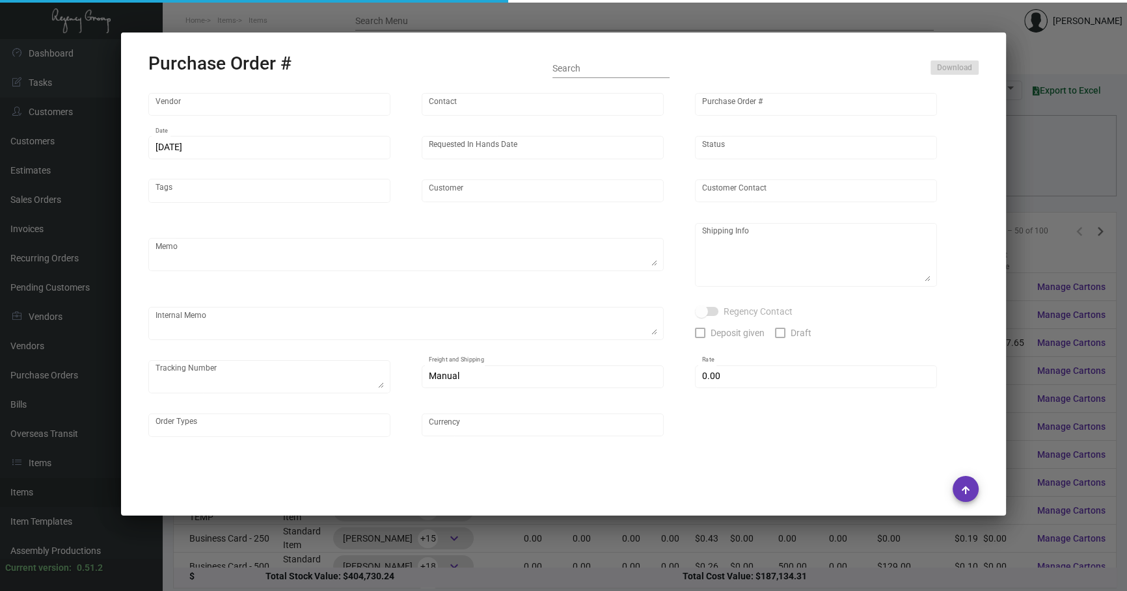
type input "[PERSON_NAME][GEOGRAPHIC_DATA]"
type input "[PERSON_NAME]"
type textarea "BLIND SHIUP ON UPS #1AY276"
type textarea "[PERSON_NAME][GEOGRAPHIC_DATA] - [PERSON_NAME] [STREET_ADDRESS][US_STATE]"
type input "$ 0.00"
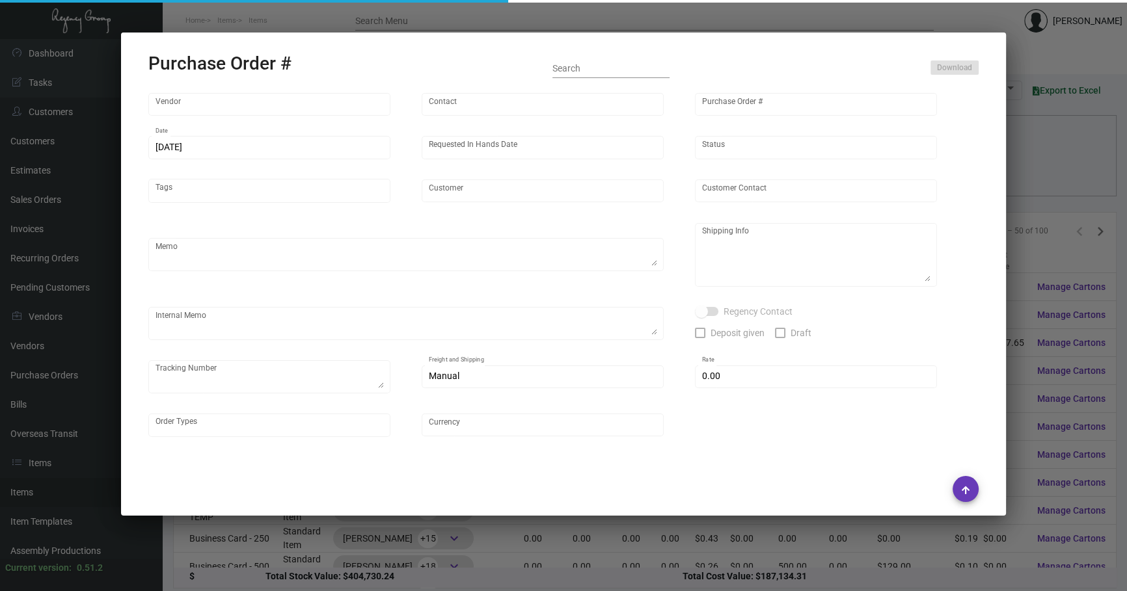
type input "United States Dollar $"
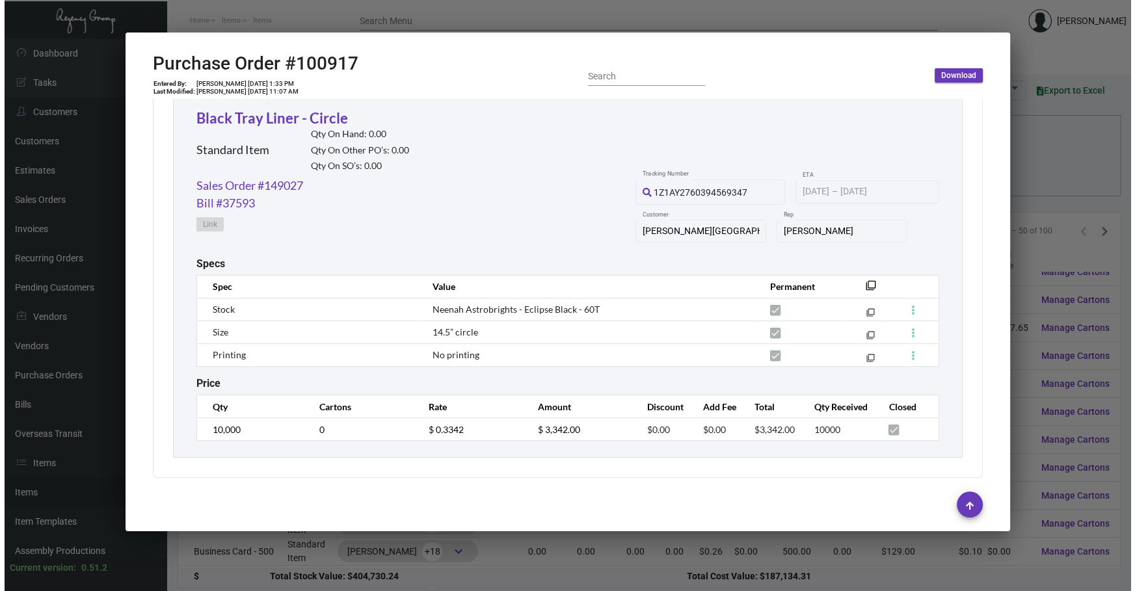
scroll to position [20, 0]
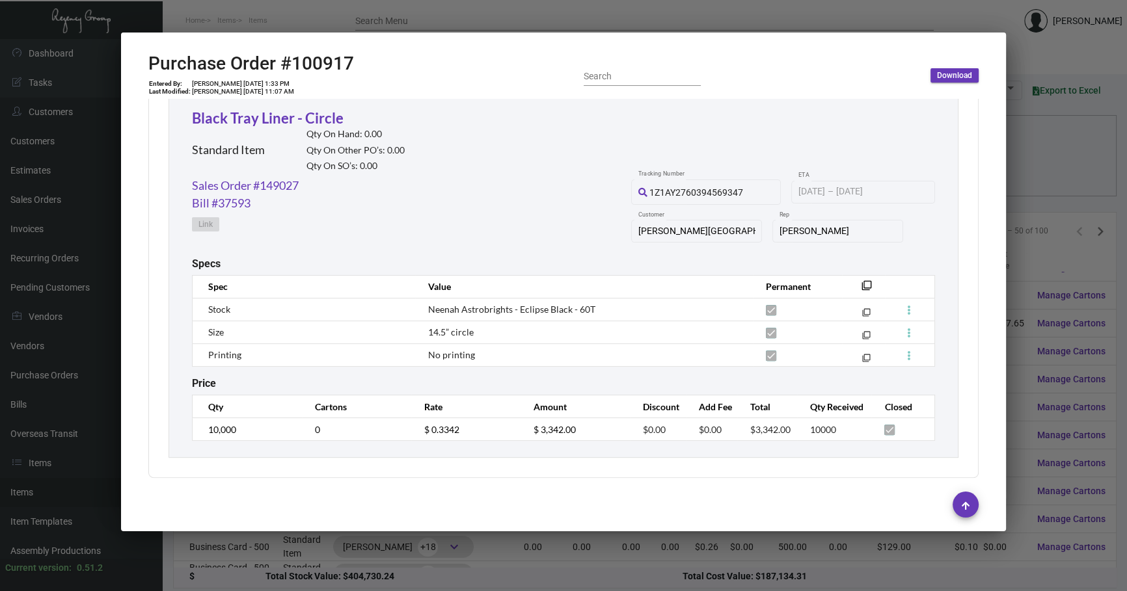
drag, startPoint x: 509, startPoint y: 576, endPoint x: 525, endPoint y: 567, distance: 17.8
click at [509, 575] on div at bounding box center [563, 295] width 1127 height 591
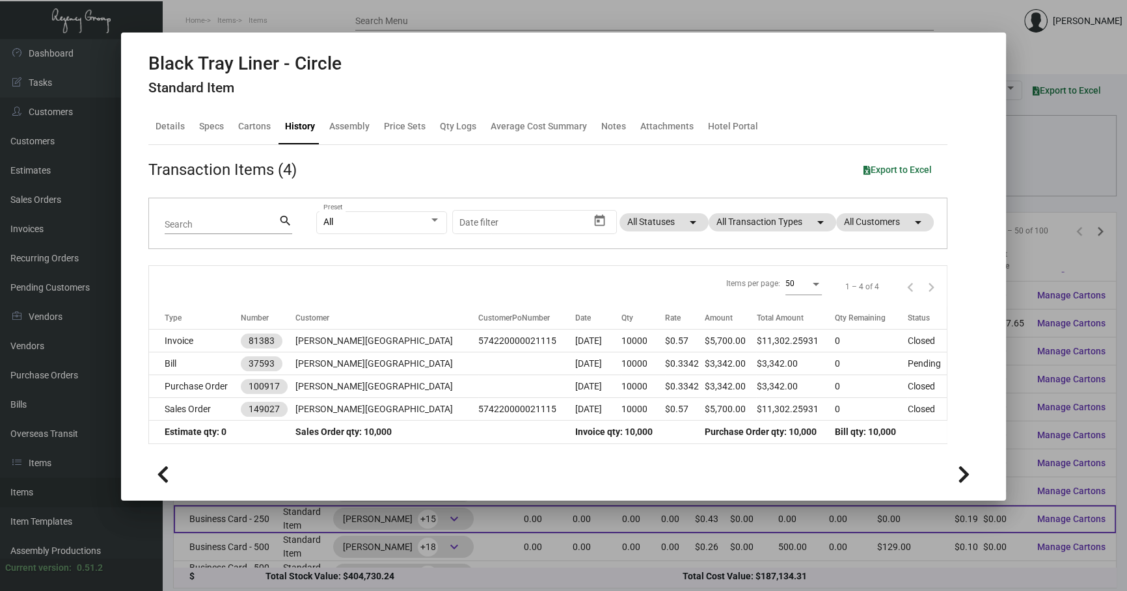
drag, startPoint x: 543, startPoint y: 526, endPoint x: 524, endPoint y: 518, distance: 20.4
click at [543, 525] on div at bounding box center [563, 295] width 1127 height 591
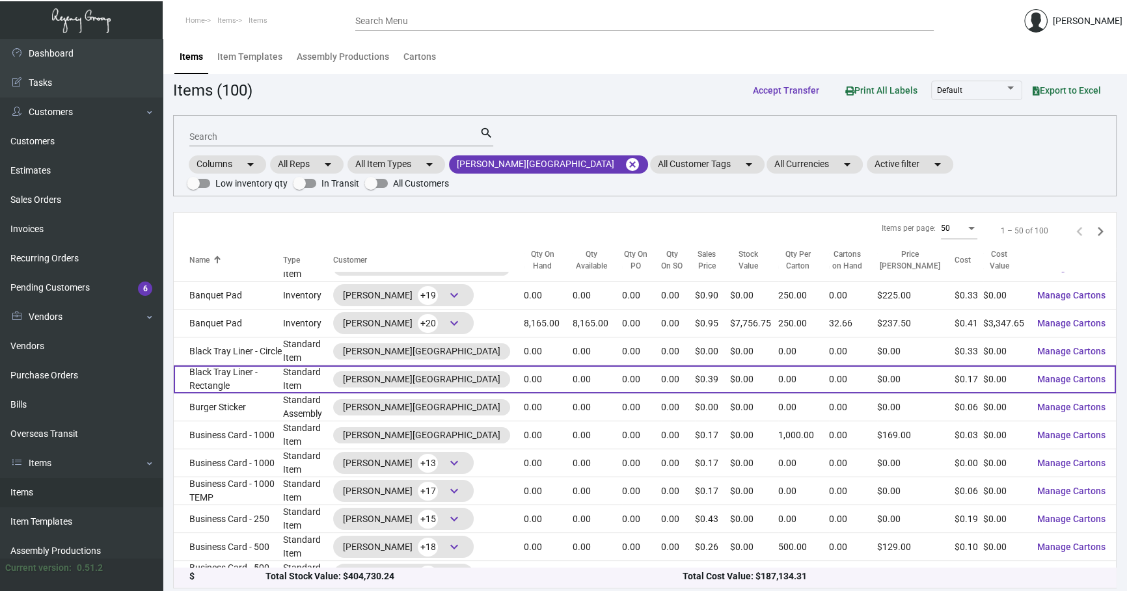
click at [234, 366] on td "Black Tray Liner - Rectangle" at bounding box center [228, 380] width 109 height 28
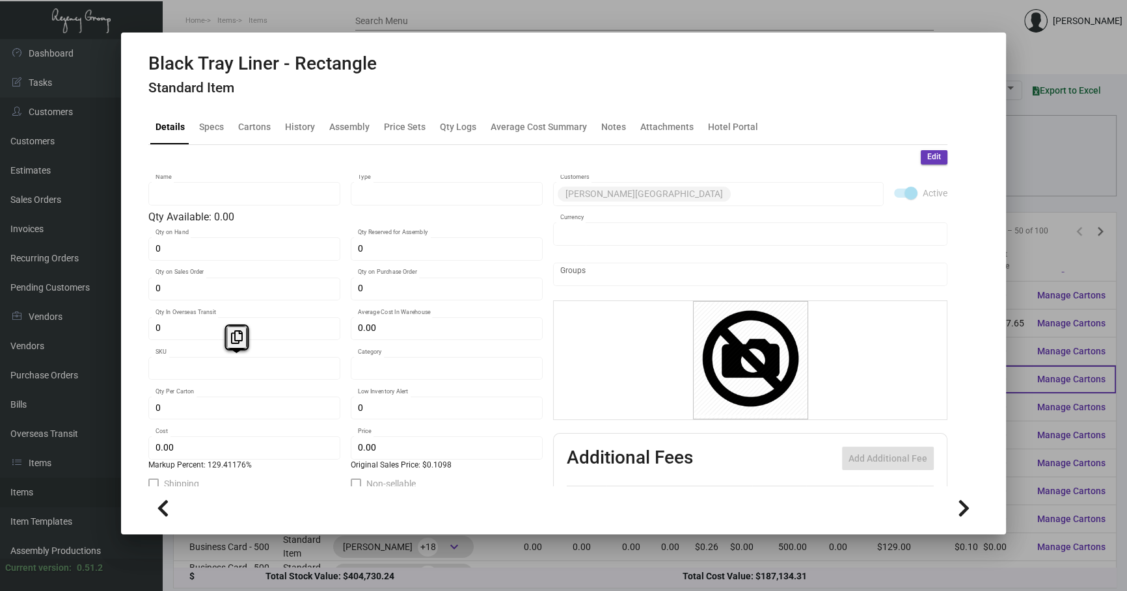
type input "Black Tray Liner - Rectangle"
type input "Standard Item"
type input "$ 0.00"
type input "PTL"
type input "Standard"
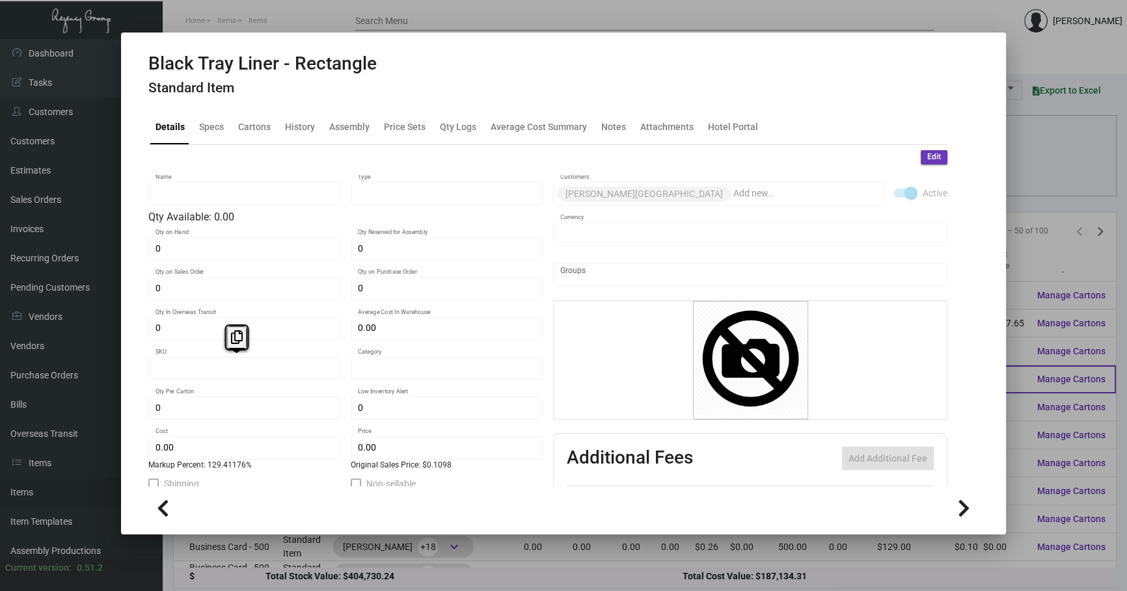
type input "$ 0.17"
type input "$ 0.39"
checkbox input "true"
type input "United States Dollar $"
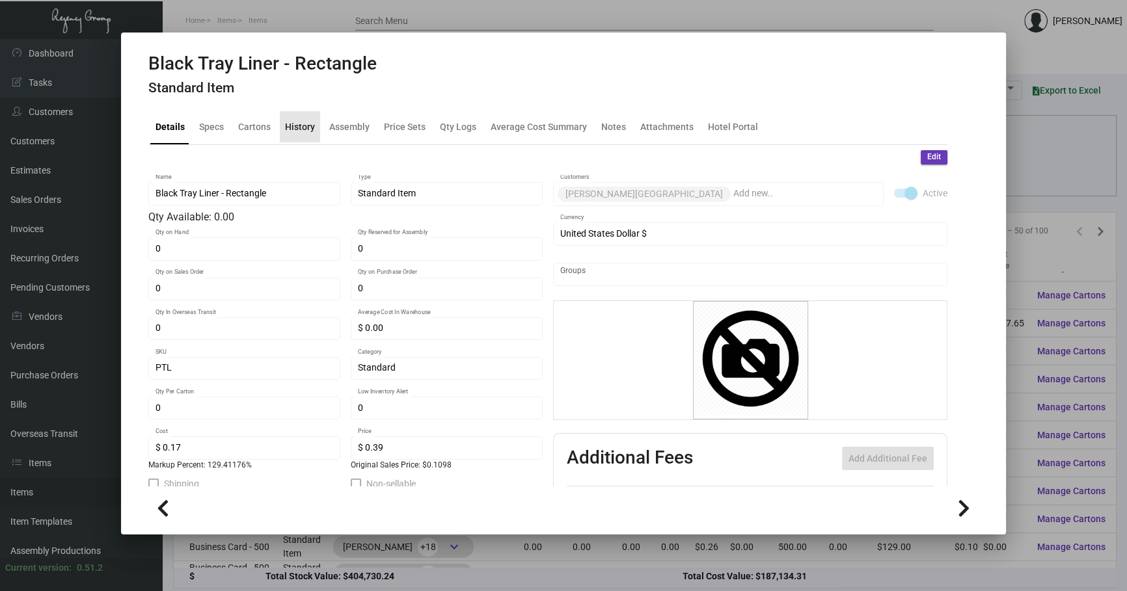
click at [313, 118] on div "History" at bounding box center [300, 126] width 40 height 31
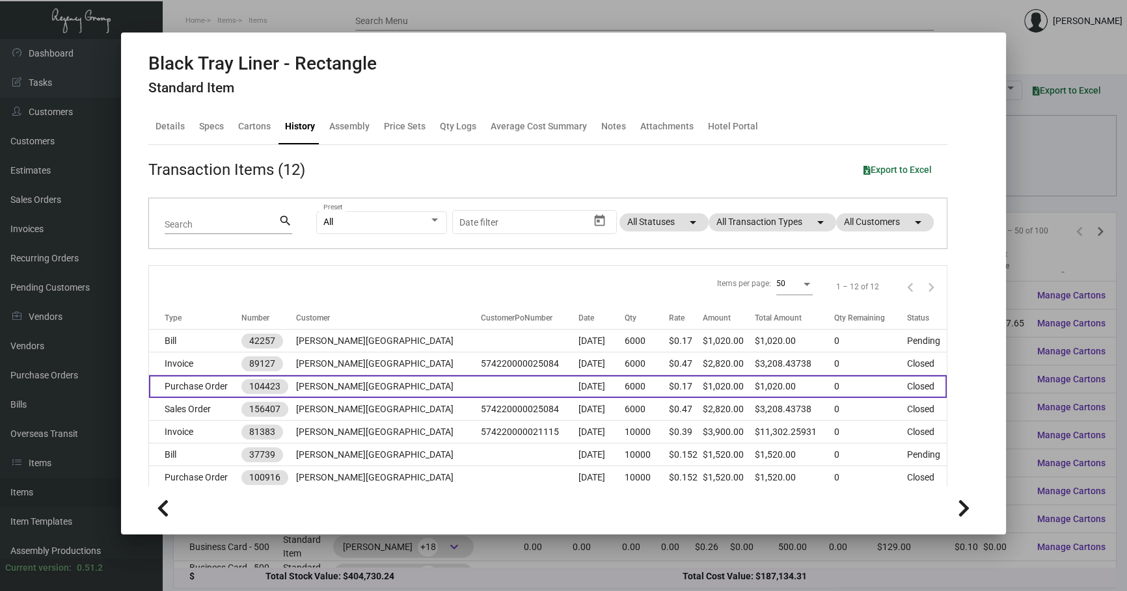
click at [703, 380] on td "$1,020.00" at bounding box center [729, 386] width 52 height 23
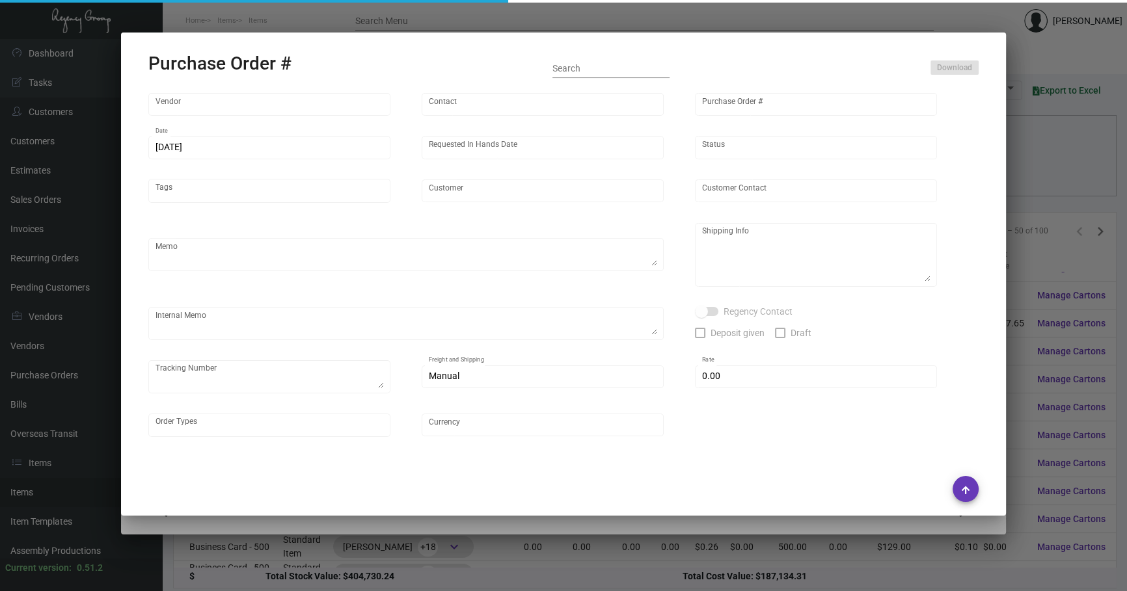
type input "[PERSON_NAME]"
type input "104423"
type input "[DATE]"
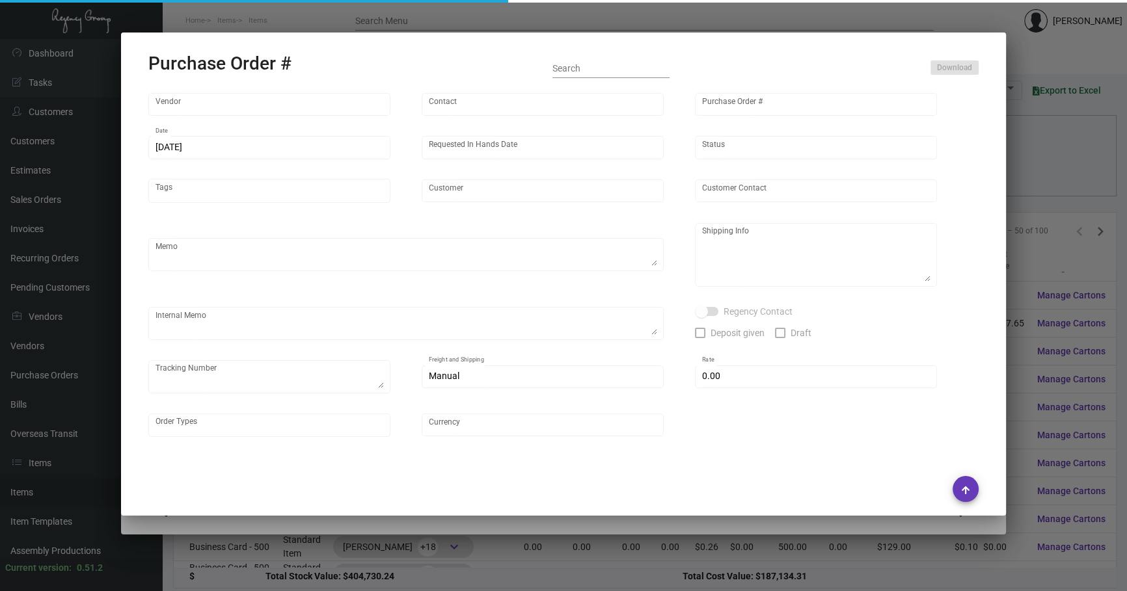
type input "[PERSON_NAME][GEOGRAPHIC_DATA]"
type input "Receiving Dept"
type textarea "***ANY PRICE DISCREPANCY MUST BE CALLED OUT PRIOR TO PROCEEDING WITH THIS ORDER…"
type textarea "[PERSON_NAME][GEOGRAPHIC_DATA] - Receiving Dept [STREET_ADDRESS][US_STATE]"
type input "$ 0.00"
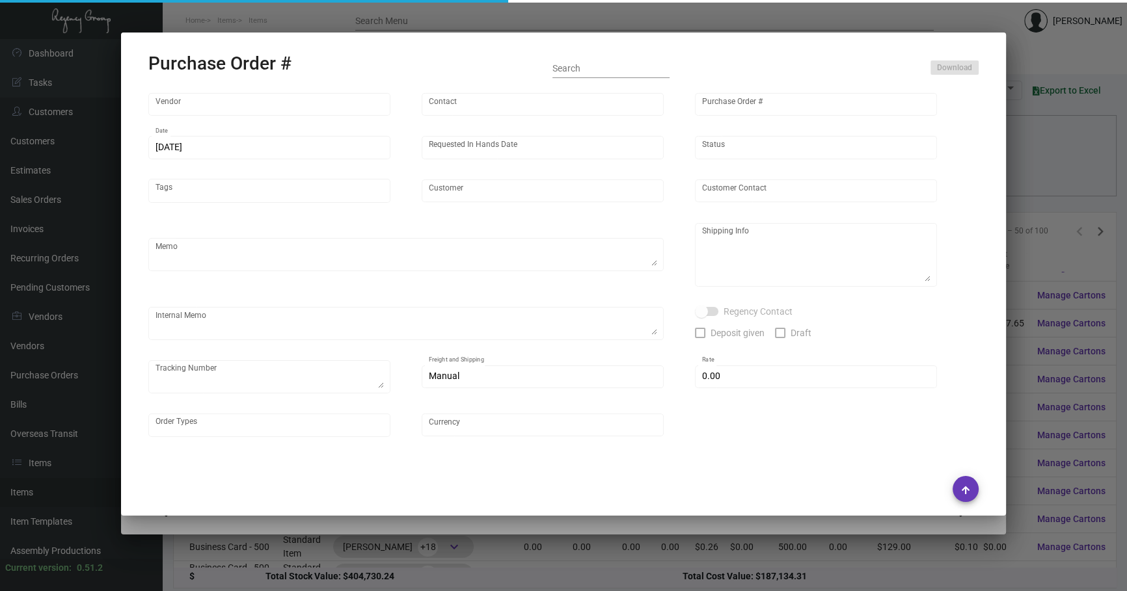
type input "United States Dollar $"
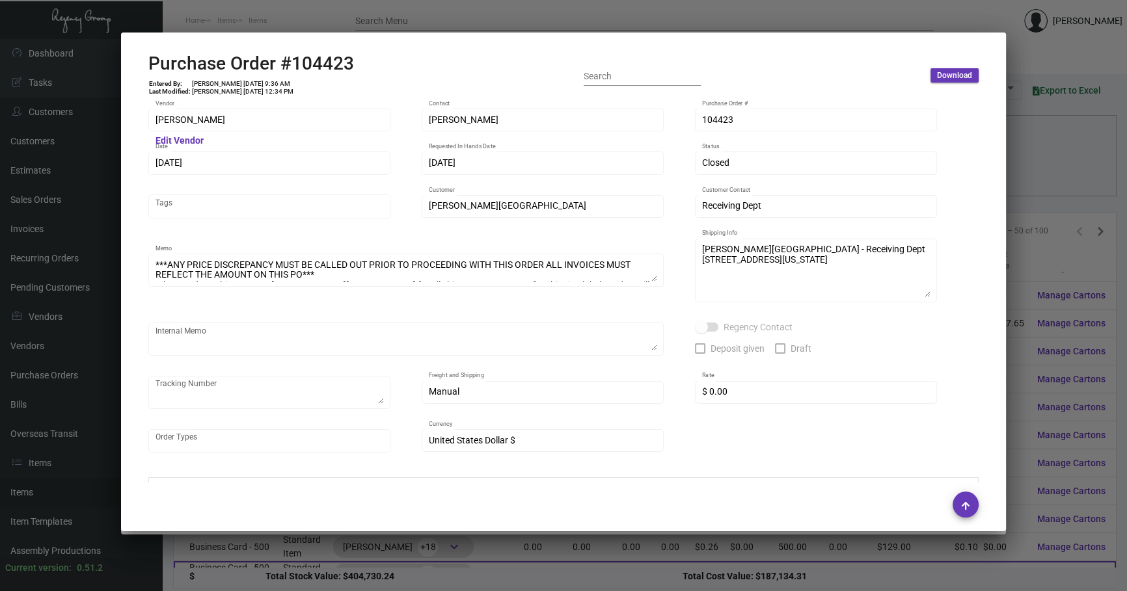
click at [333, 565] on div at bounding box center [563, 295] width 1127 height 591
click at [332, 564] on div at bounding box center [563, 295] width 1127 height 591
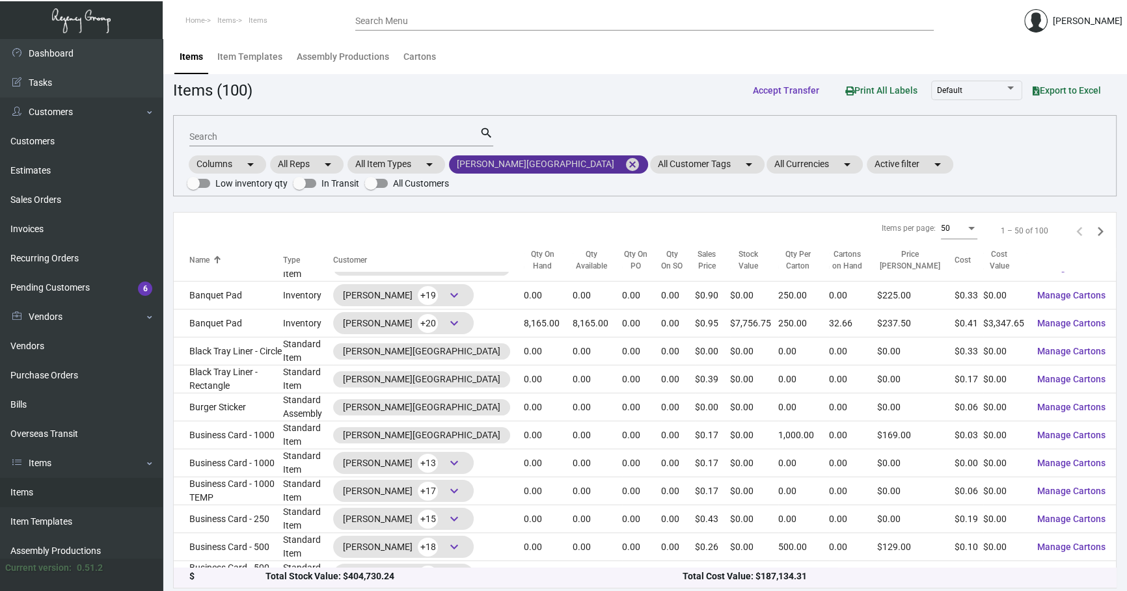
click at [625, 170] on mat-icon "cancel" at bounding box center [633, 165] width 16 height 16
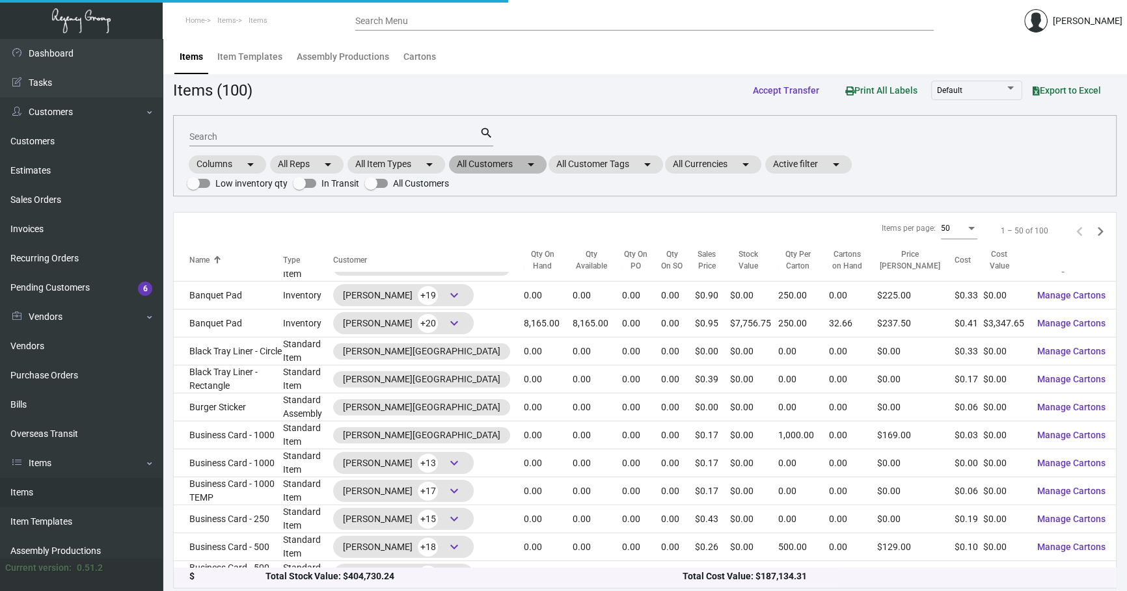
click at [520, 162] on mat-chip "All Customers arrow_drop_down" at bounding box center [498, 165] width 98 height 18
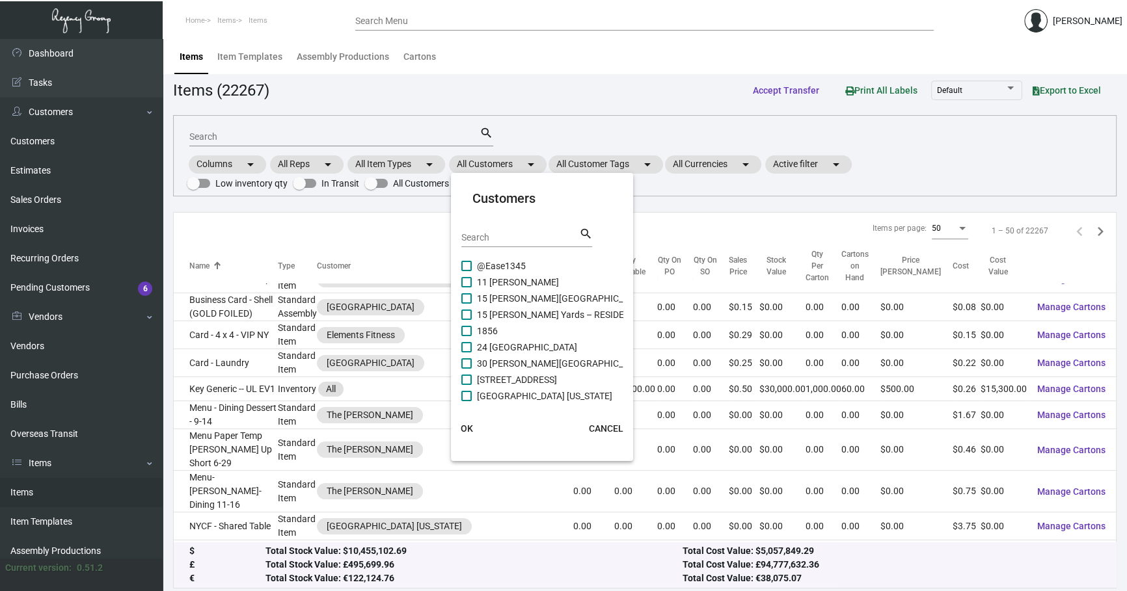
click at [522, 233] on input "Search" at bounding box center [519, 238] width 117 height 10
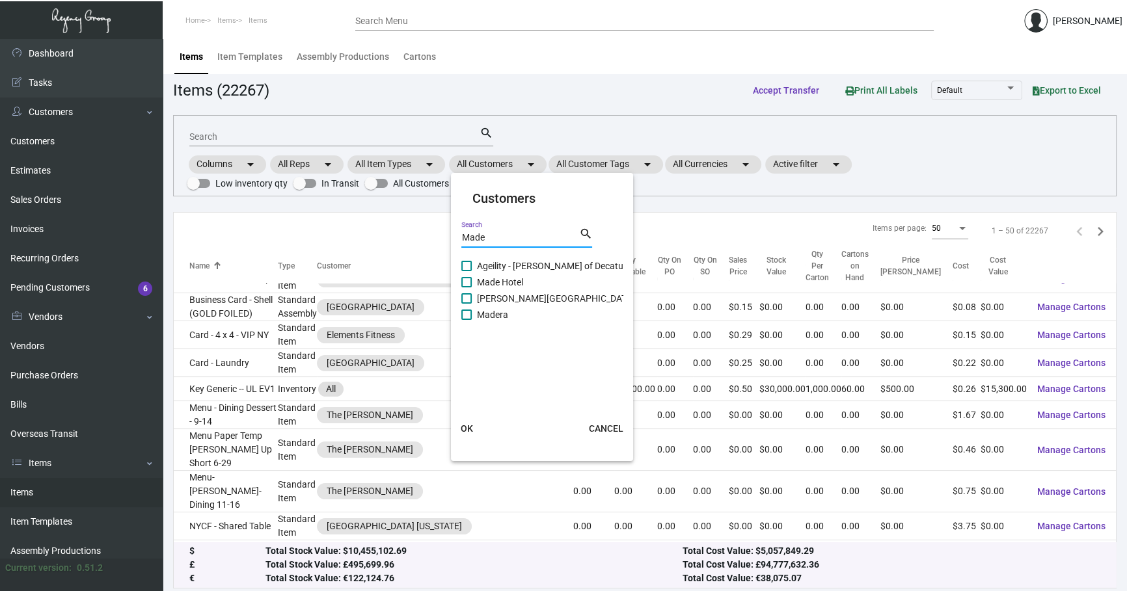
type input "Made"
click at [500, 281] on span "Made Hotel" at bounding box center [500, 283] width 46 height 16
click at [467, 288] on input "Made Hotel" at bounding box center [466, 288] width 1 height 1
checkbox input "true"
click at [473, 419] on button "OK" at bounding box center [467, 428] width 42 height 23
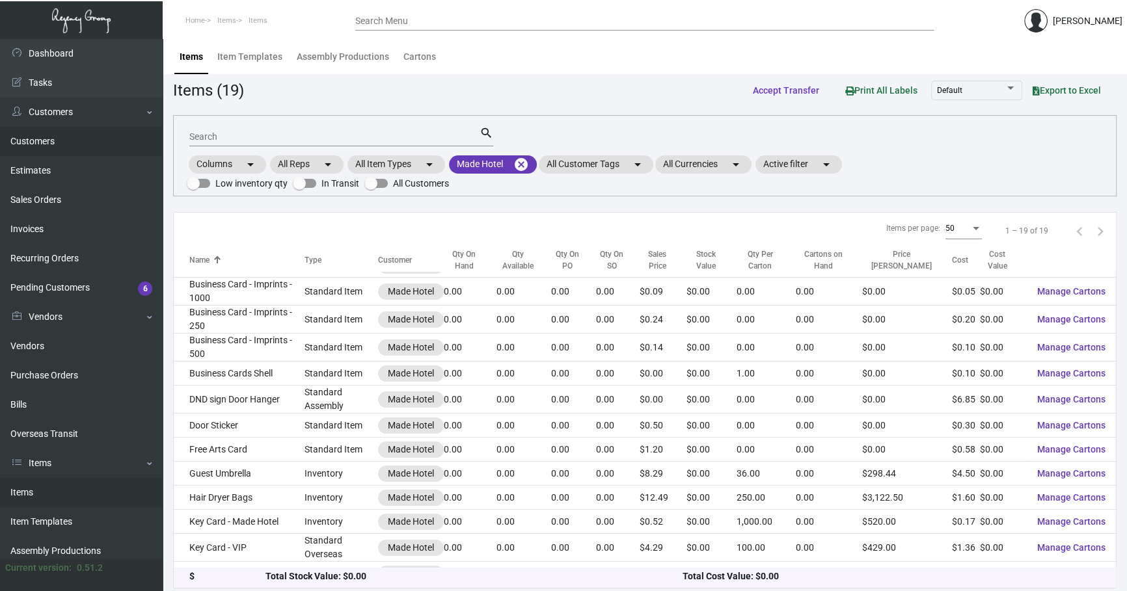
click at [38, 136] on link "Customers" at bounding box center [81, 141] width 163 height 29
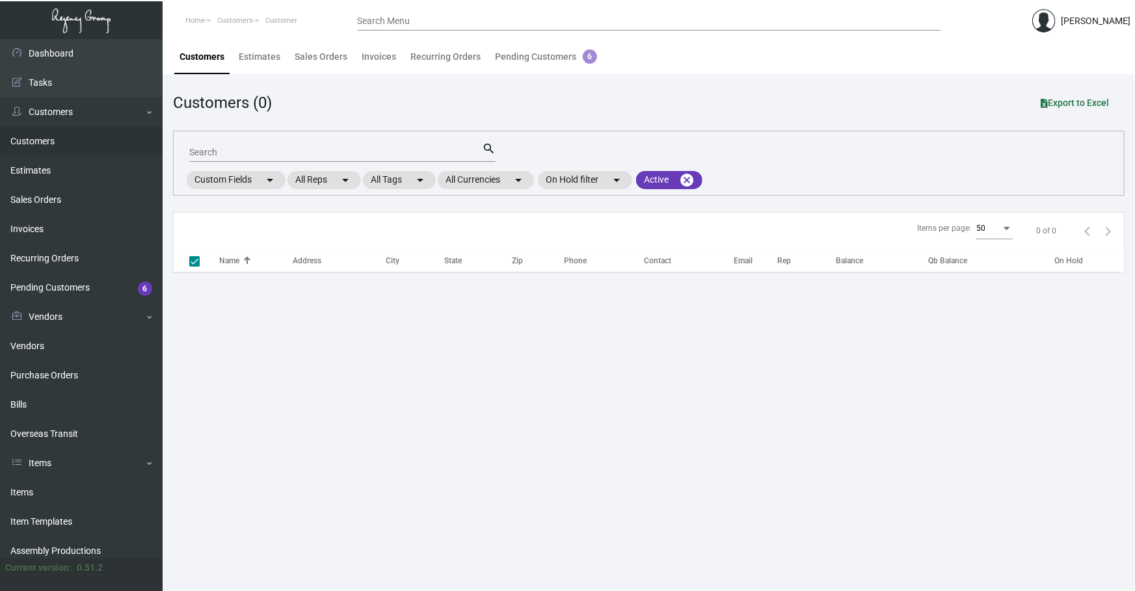
checkbox input "false"
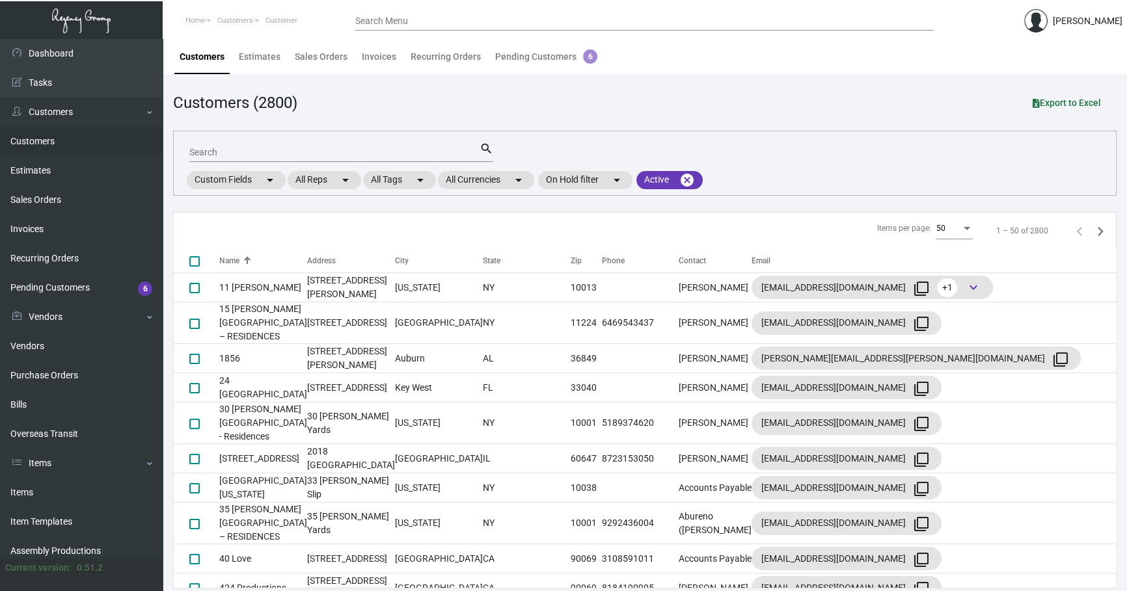
click at [305, 148] on input "Search" at bounding box center [334, 153] width 290 height 10
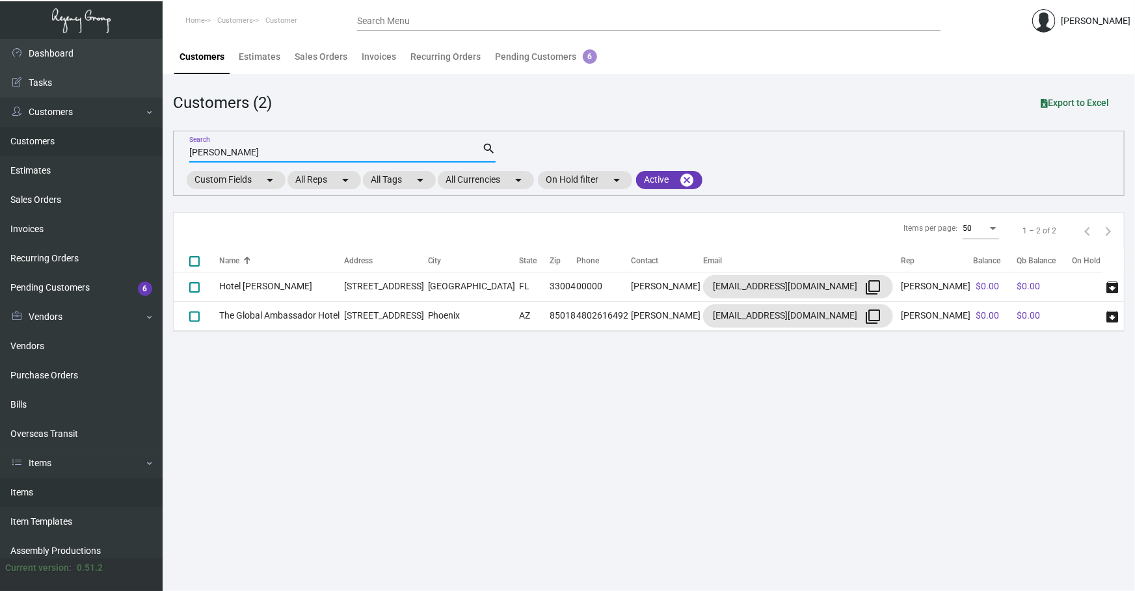
type input "[PERSON_NAME]"
click at [46, 490] on link "Items" at bounding box center [81, 492] width 163 height 29
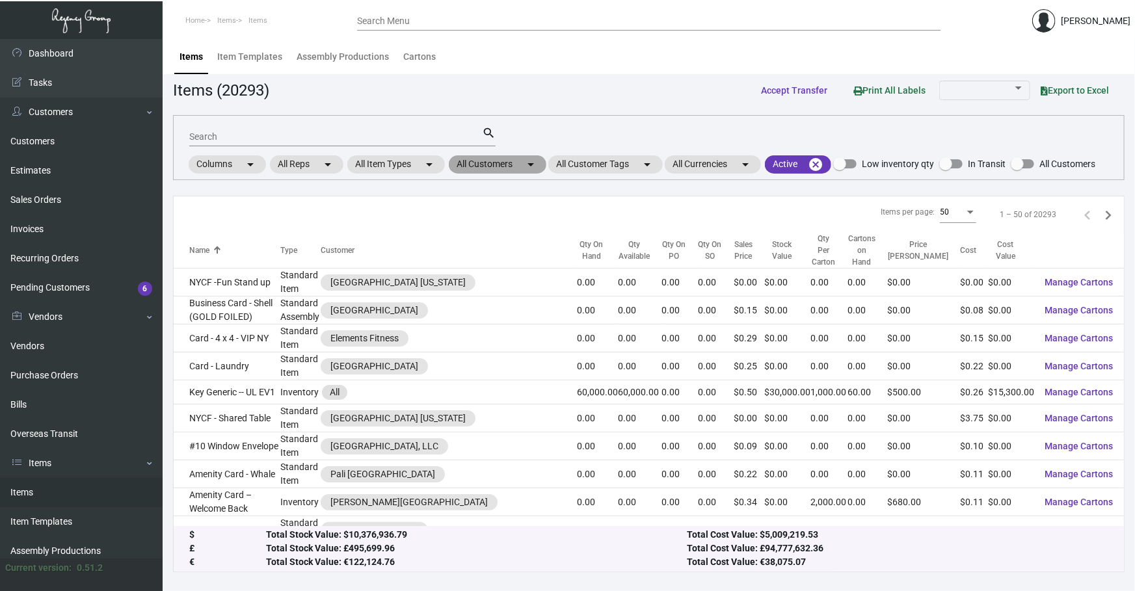
click at [486, 170] on mat-chip "All Customers arrow_drop_down" at bounding box center [498, 165] width 98 height 18
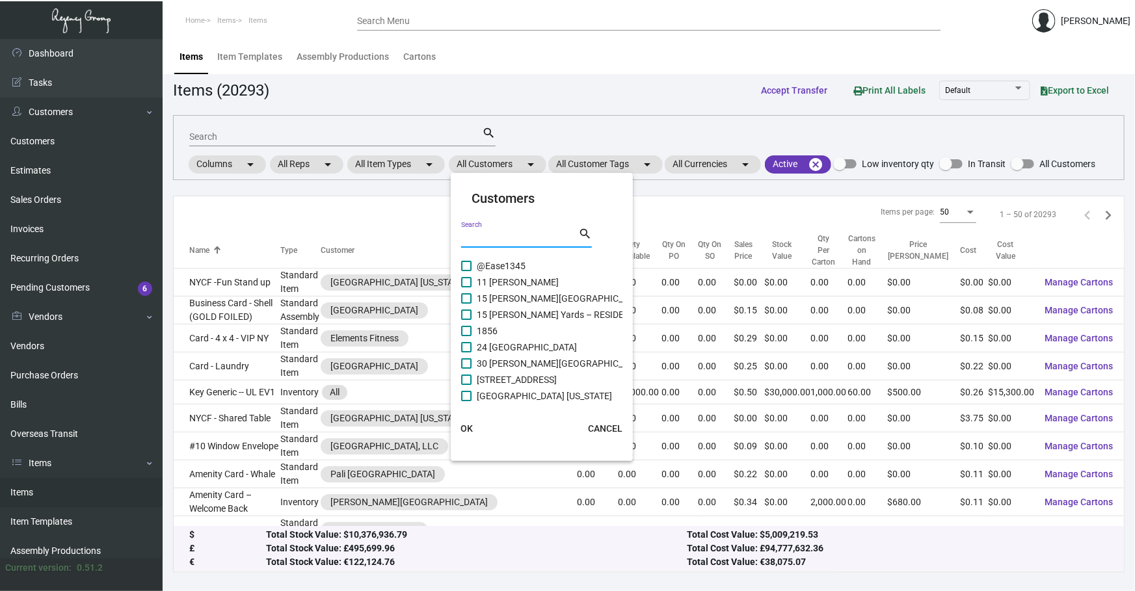
click at [507, 241] on input "Search" at bounding box center [519, 238] width 117 height 10
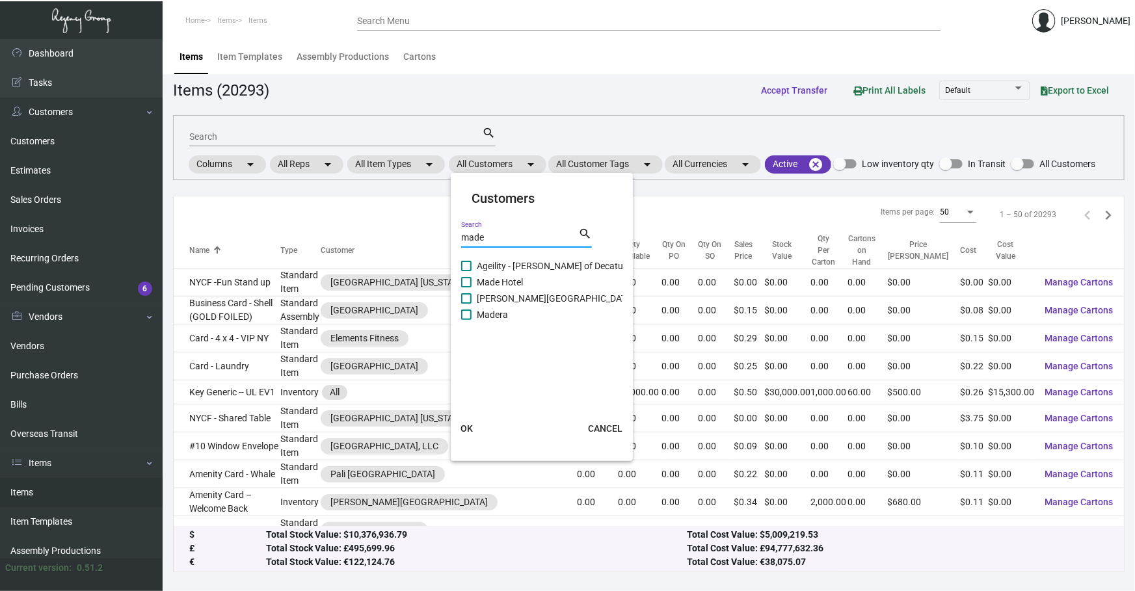
type input "made"
click at [491, 282] on span "Made Hotel" at bounding box center [500, 283] width 46 height 16
click at [467, 288] on input "Made Hotel" at bounding box center [466, 288] width 1 height 1
checkbox input "true"
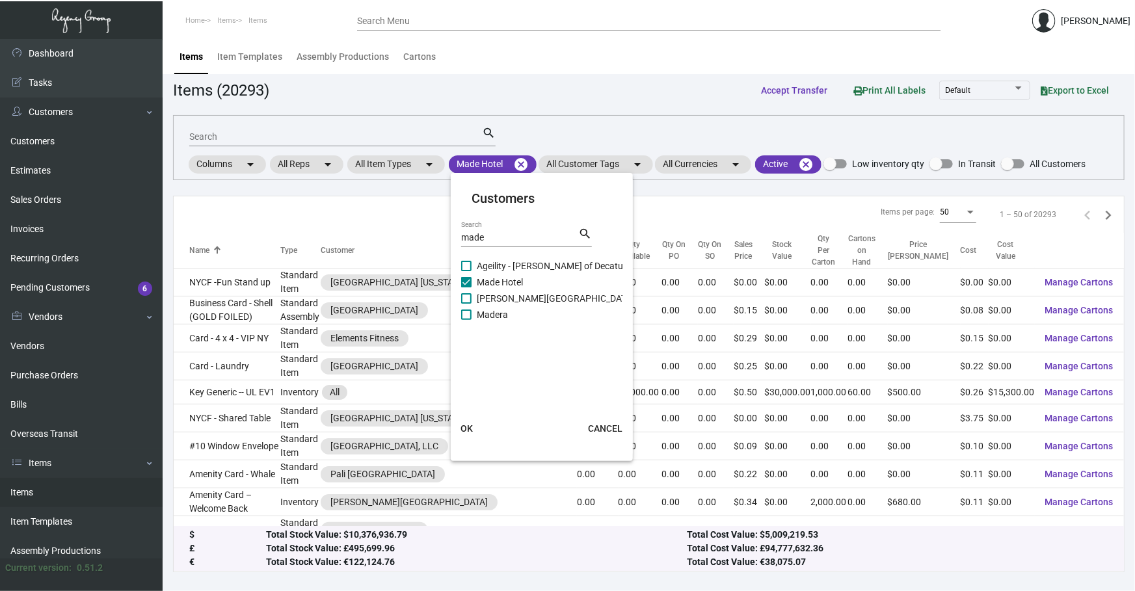
click at [482, 423] on button "OK" at bounding box center [467, 428] width 42 height 23
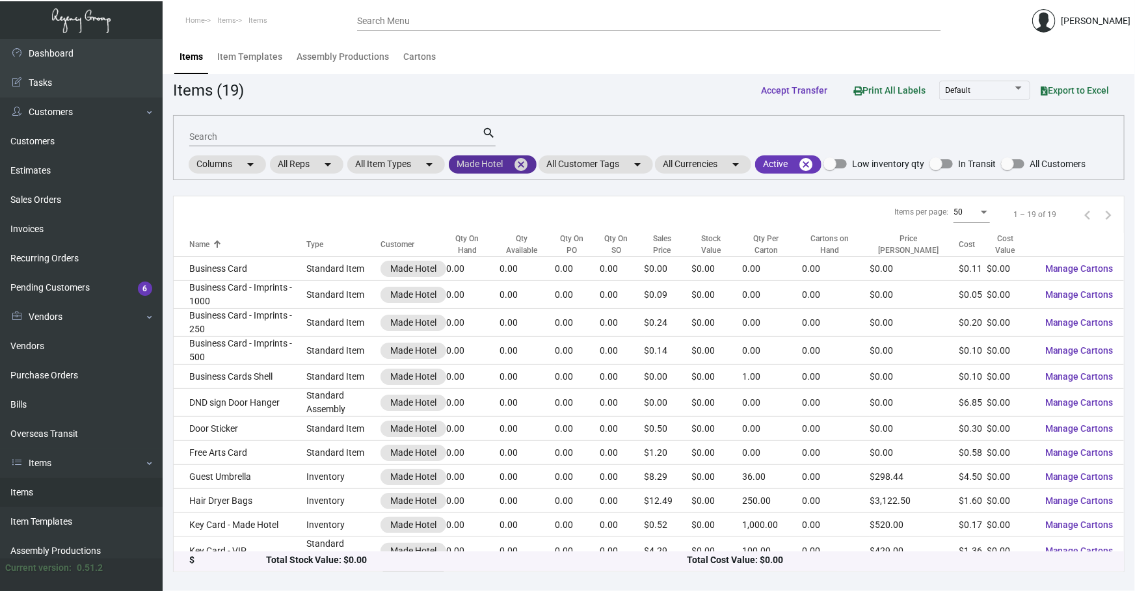
click at [528, 162] on mat-icon "cancel" at bounding box center [521, 165] width 16 height 16
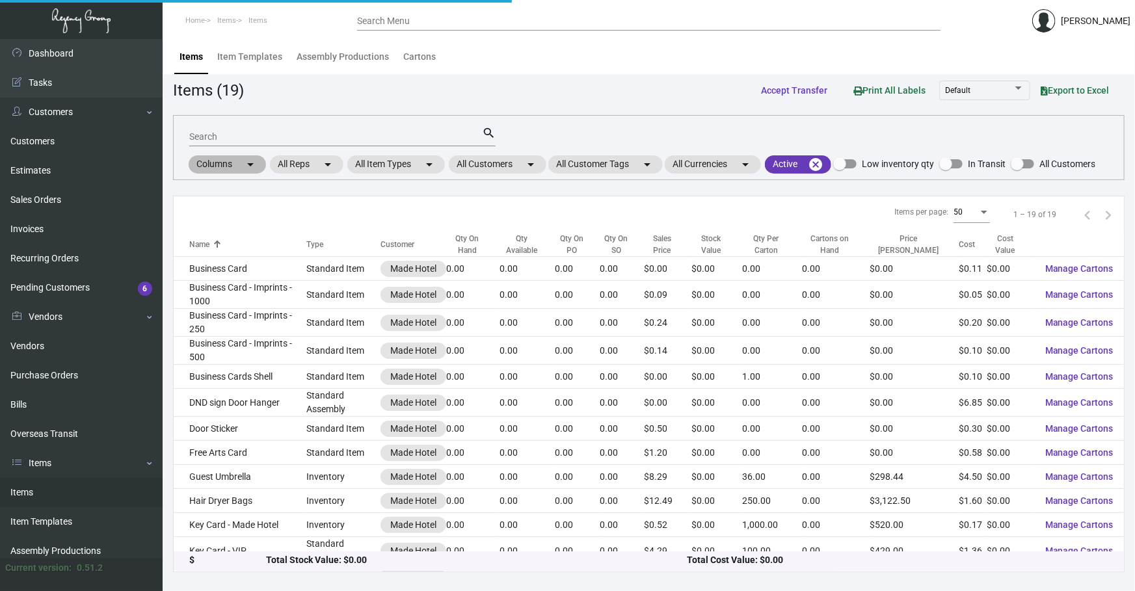
click at [513, 173] on div "Columns arrow_drop_down All Reps arrow_drop_down All Item Types arrow_drop_down…" at bounding box center [641, 165] width 909 height 22
click at [512, 167] on mat-chip "All Customers arrow_drop_down" at bounding box center [498, 165] width 98 height 18
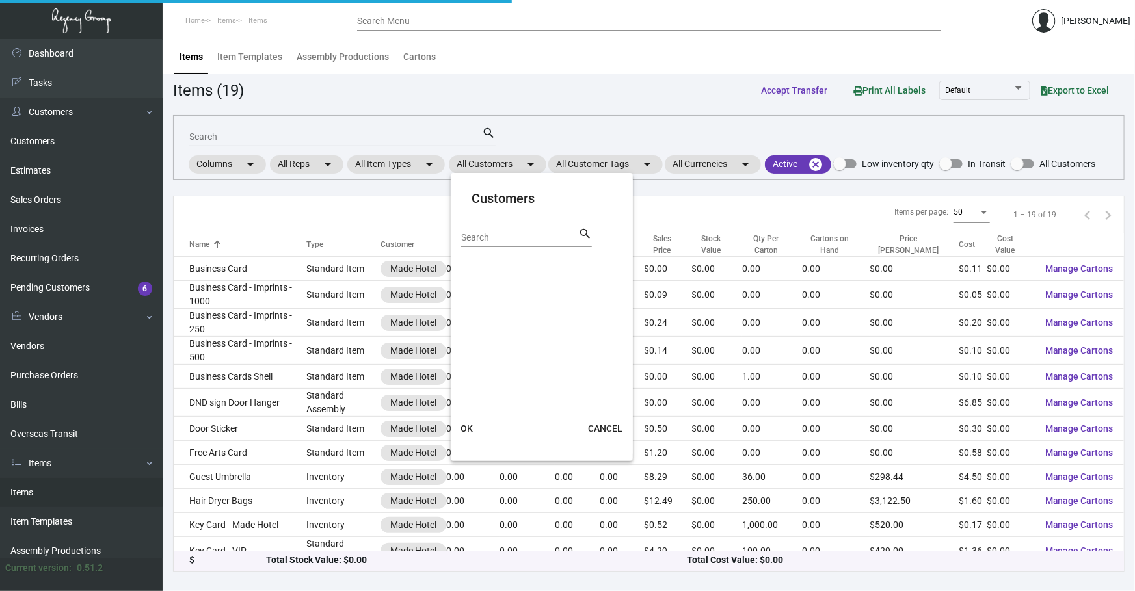
click at [496, 239] on input "Search" at bounding box center [519, 238] width 117 height 10
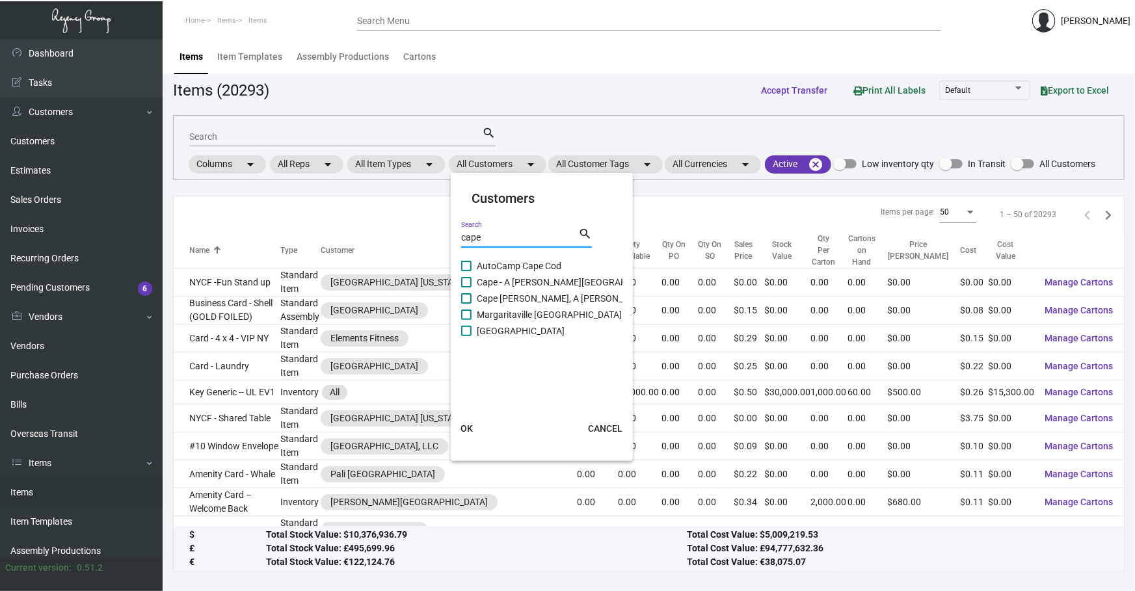
type input "cape"
click at [523, 283] on span "Cape - A [PERSON_NAME][GEOGRAPHIC_DATA]" at bounding box center [573, 283] width 193 height 16
click at [467, 288] on input "Cape - A [PERSON_NAME][GEOGRAPHIC_DATA]" at bounding box center [466, 288] width 1 height 1
checkbox input "true"
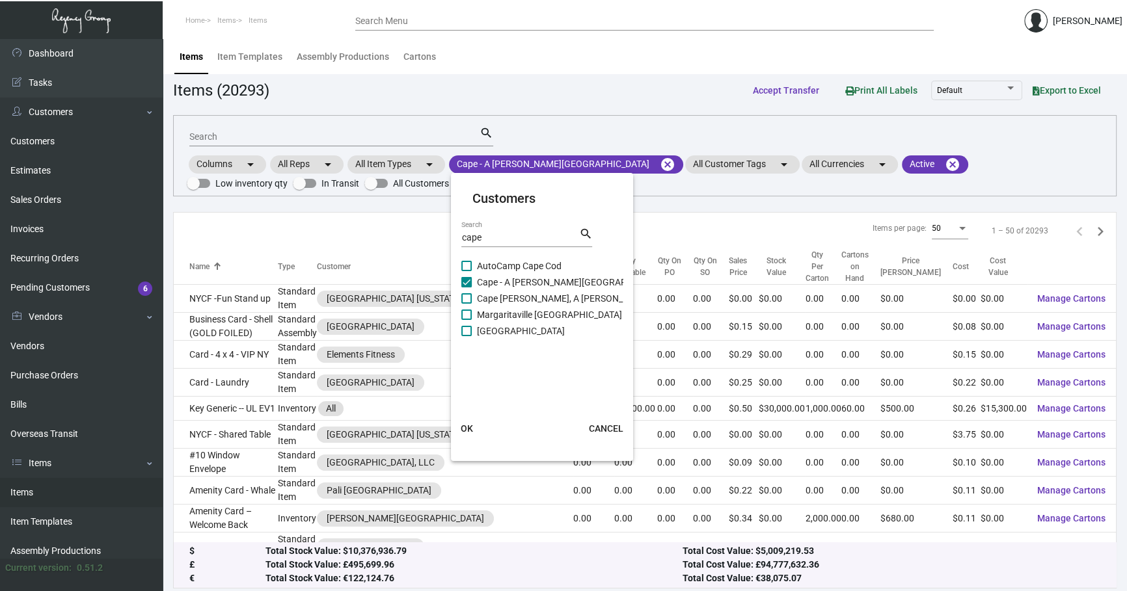
click at [472, 426] on span "OK" at bounding box center [467, 429] width 12 height 10
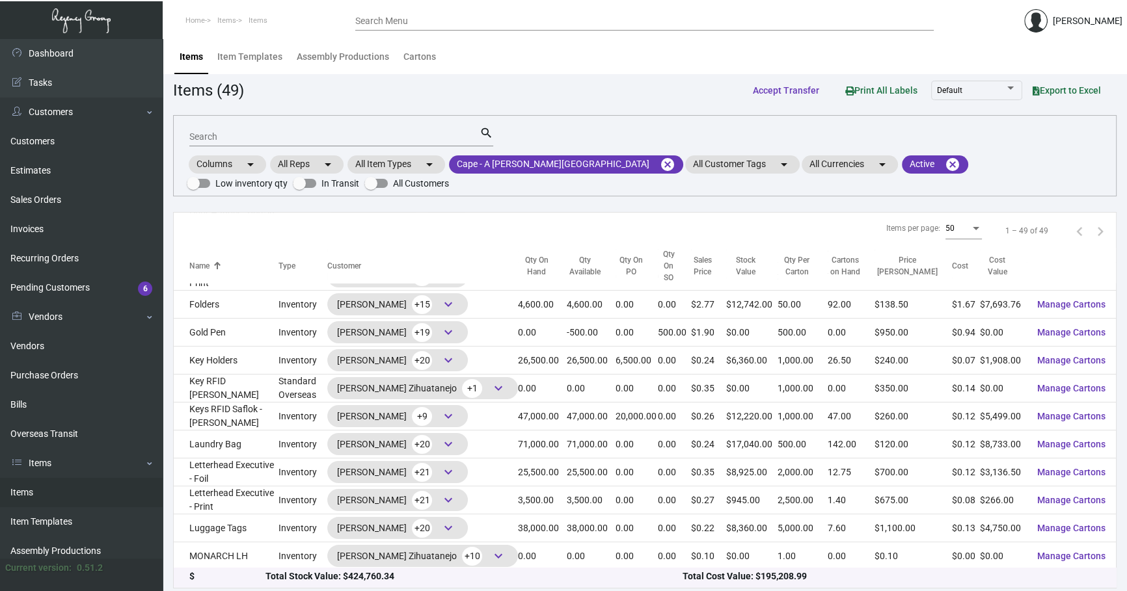
scroll to position [454, 0]
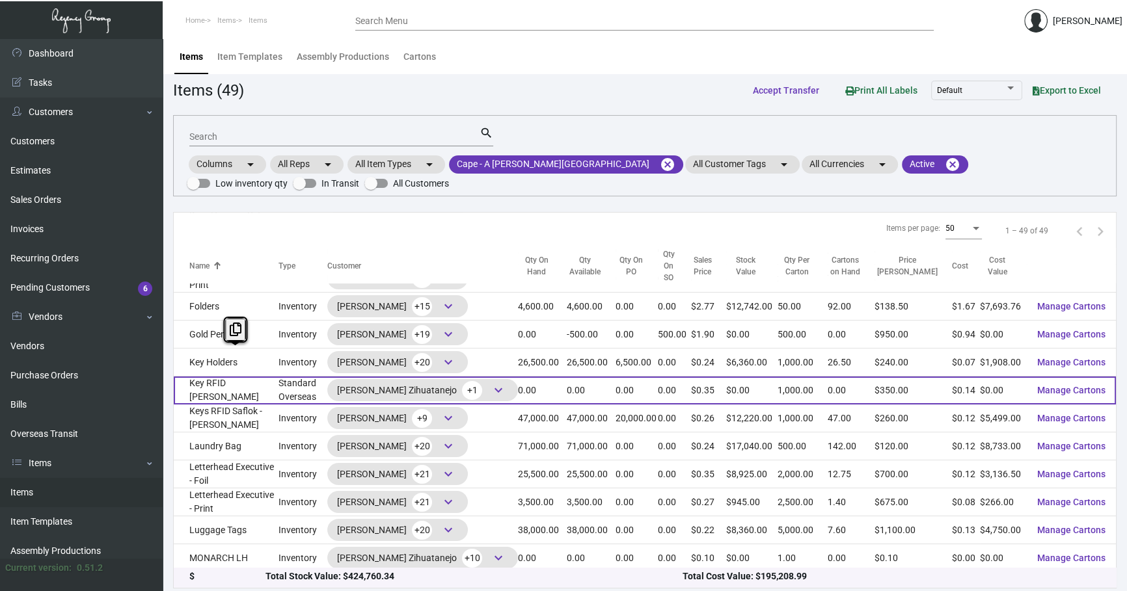
click at [234, 377] on td "Key RFID [PERSON_NAME]" at bounding box center [226, 391] width 105 height 28
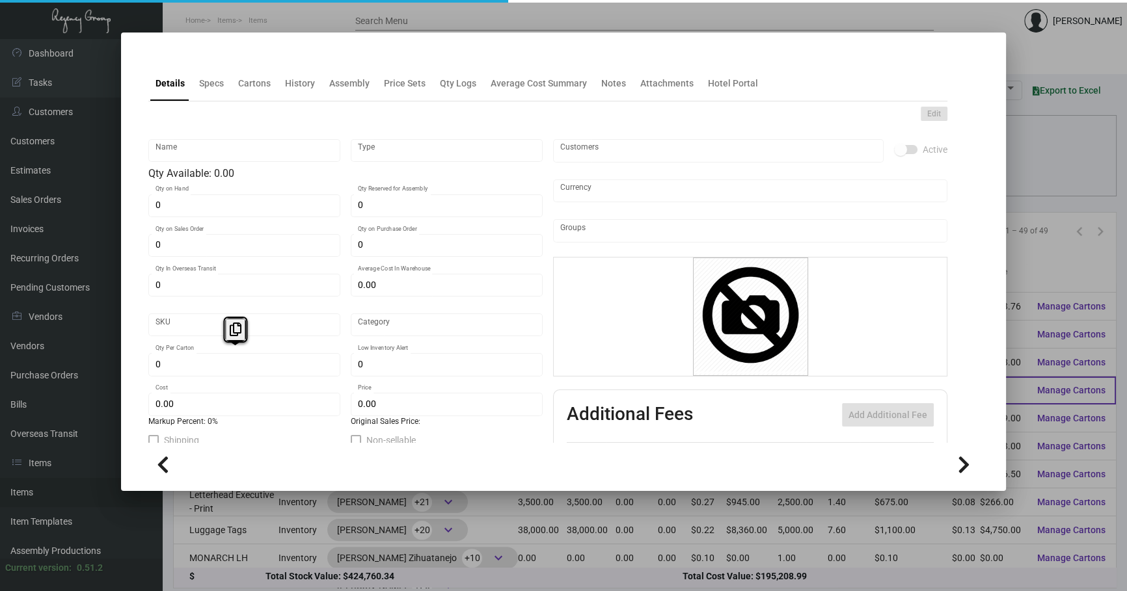
type input "Key RFID [PERSON_NAME]"
type input "Standard Overseas"
type input "$ 0.145"
type input "3125"
type input "Overseas"
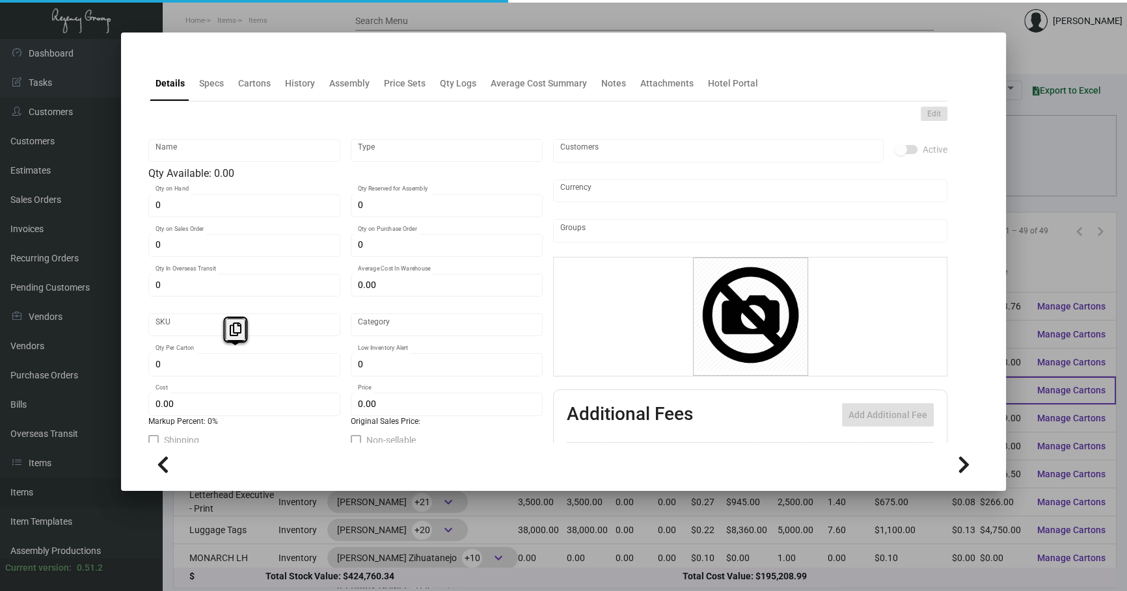
type input "1,000"
type input "$ 0.138"
type input "$ 0.35"
type textarea "[PERSON_NAME] Zihuatanejo Keys: Size CR80, #30 mill black core dull laminated p…"
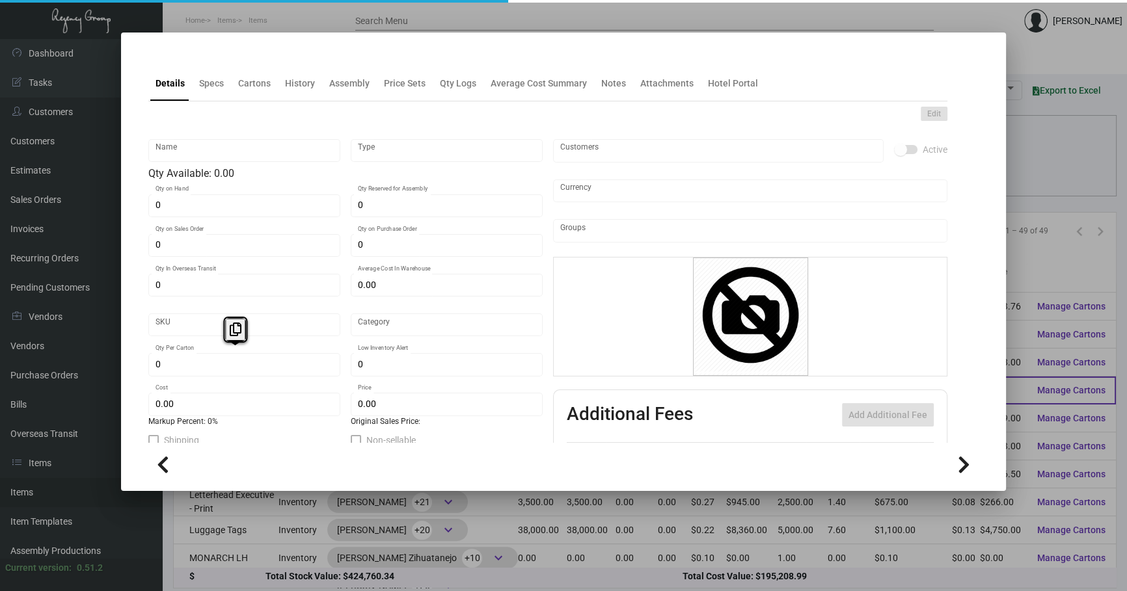
checkbox input "true"
type input "United States Dollar $"
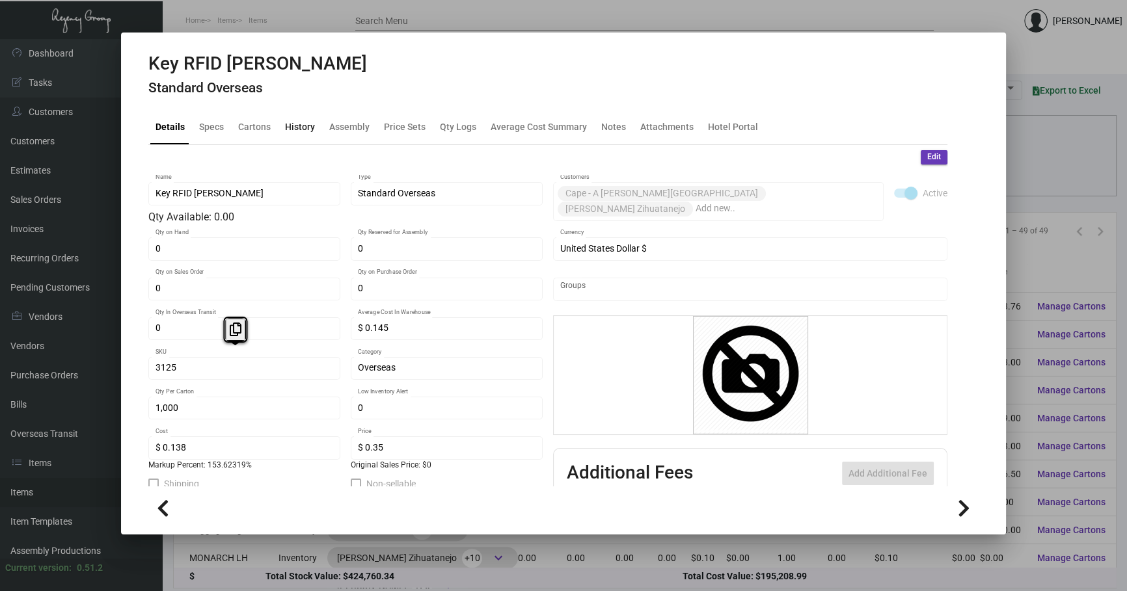
click at [291, 130] on div "History" at bounding box center [300, 127] width 30 height 14
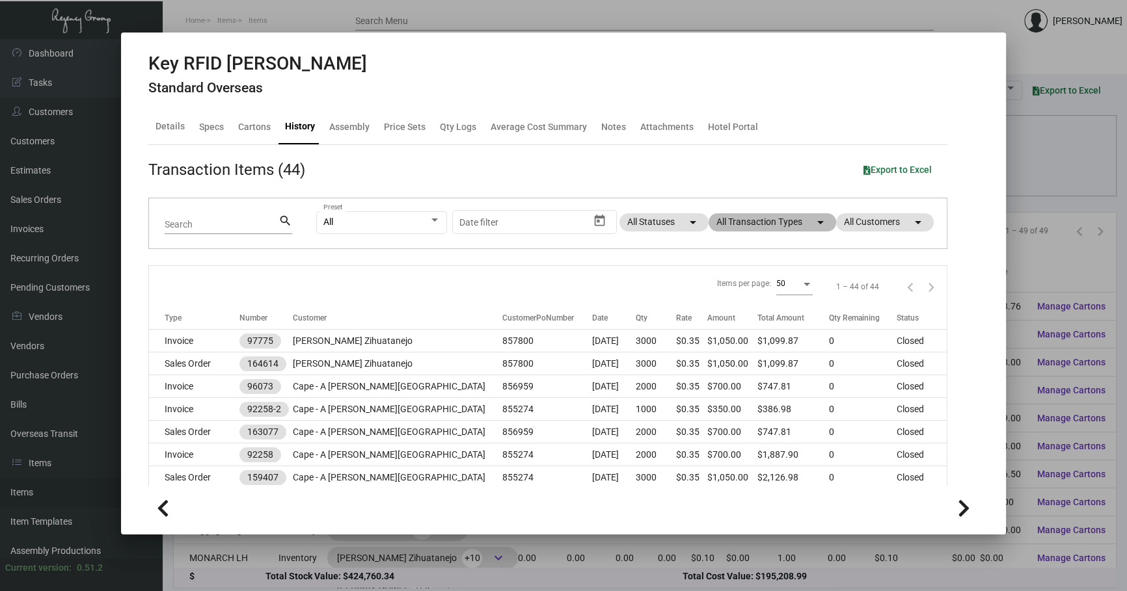
click at [787, 228] on mat-chip "All Transaction Types arrow_drop_down" at bounding box center [773, 222] width 128 height 18
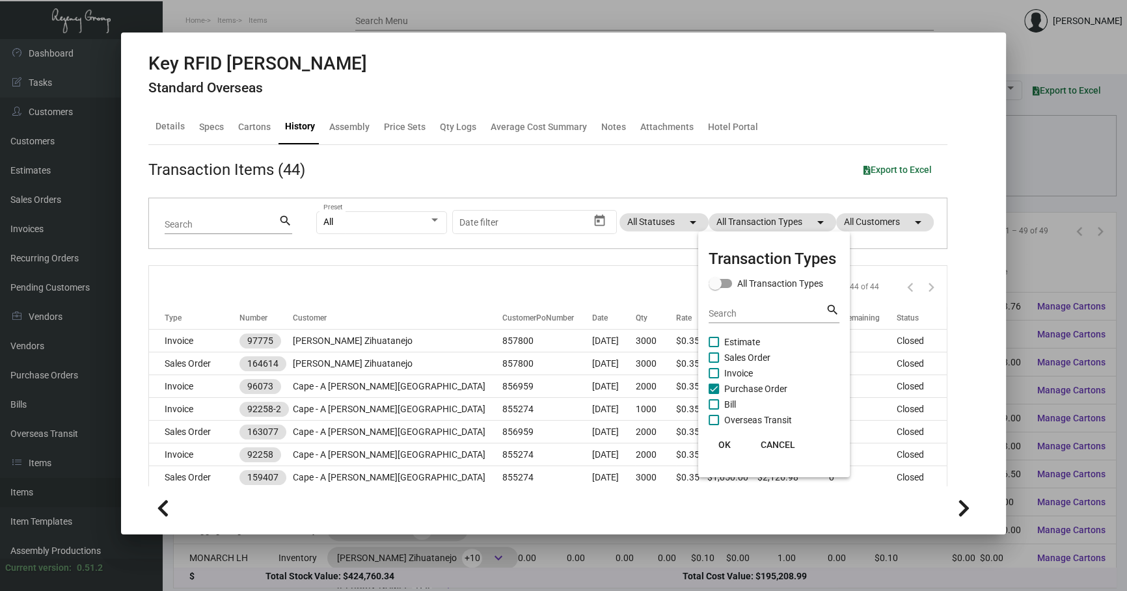
click at [744, 386] on span "Purchase Order" at bounding box center [755, 389] width 63 height 16
click at [714, 394] on input "Purchase Order" at bounding box center [713, 394] width 1 height 1
click at [744, 385] on span "Purchase Order" at bounding box center [755, 389] width 63 height 16
click at [714, 394] on input "Purchase Order" at bounding box center [713, 394] width 1 height 1
checkbox input "true"
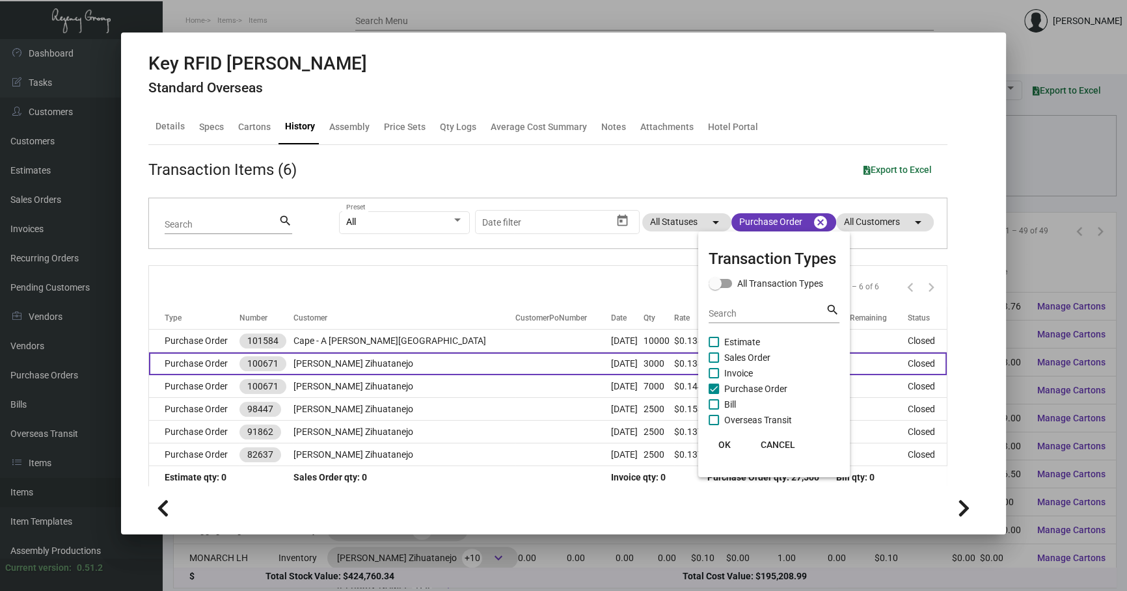
drag, startPoint x: 589, startPoint y: 292, endPoint x: 542, endPoint y: 357, distance: 79.7
click at [589, 292] on div at bounding box center [563, 295] width 1127 height 591
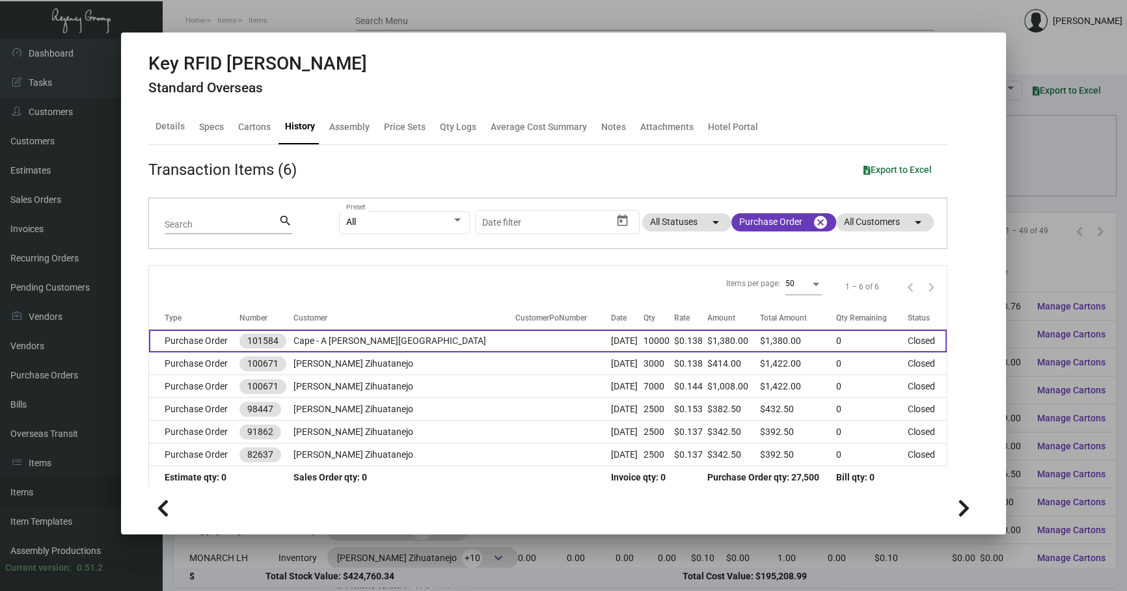
click at [515, 346] on td at bounding box center [563, 341] width 96 height 23
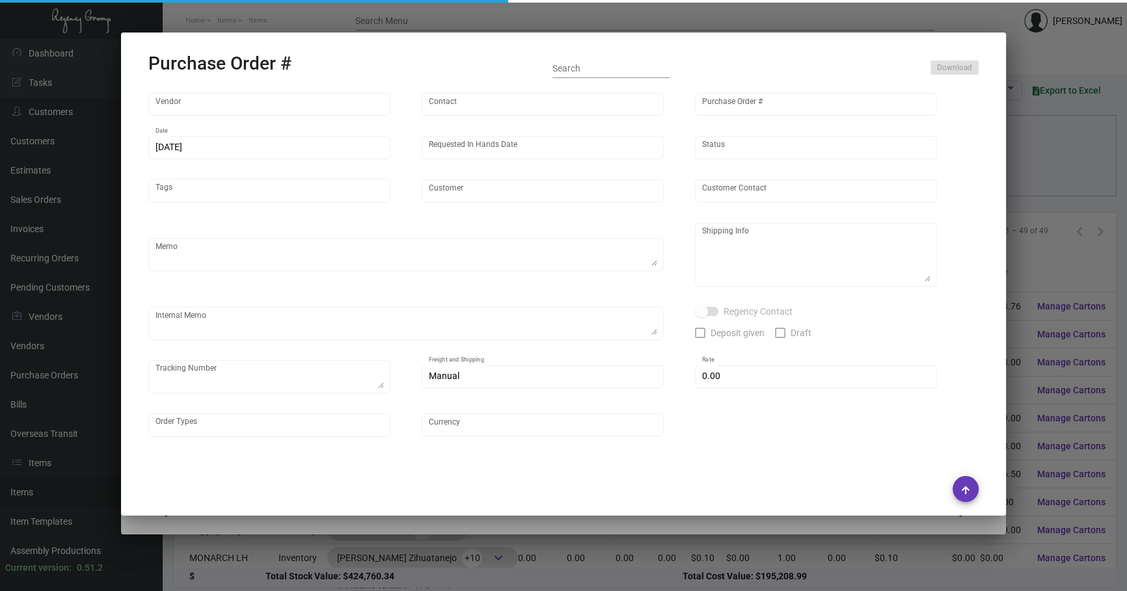
type input "Nexqo"
type input "[PERSON_NAME]"
type input "101584"
type input "[DATE]"
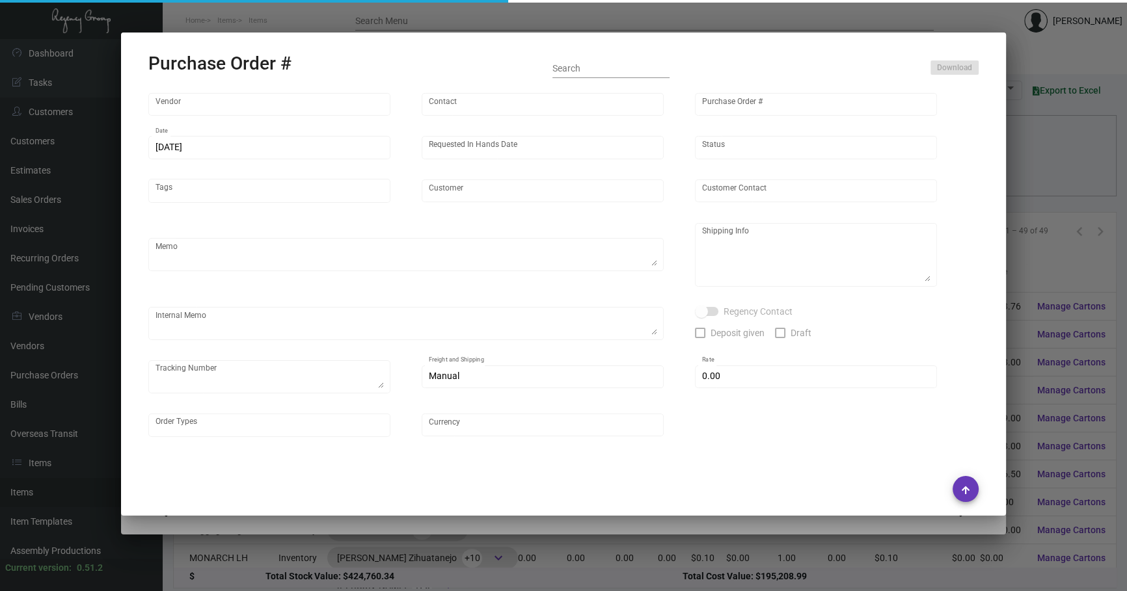
type input "Cape - A [PERSON_NAME][GEOGRAPHIC_DATA]"
type textarea "Air to LA"
type textarea "Regency Group NJ - [PERSON_NAME] [STREET_ADDRESS]"
checkbox input "true"
type input "$ 0.00"
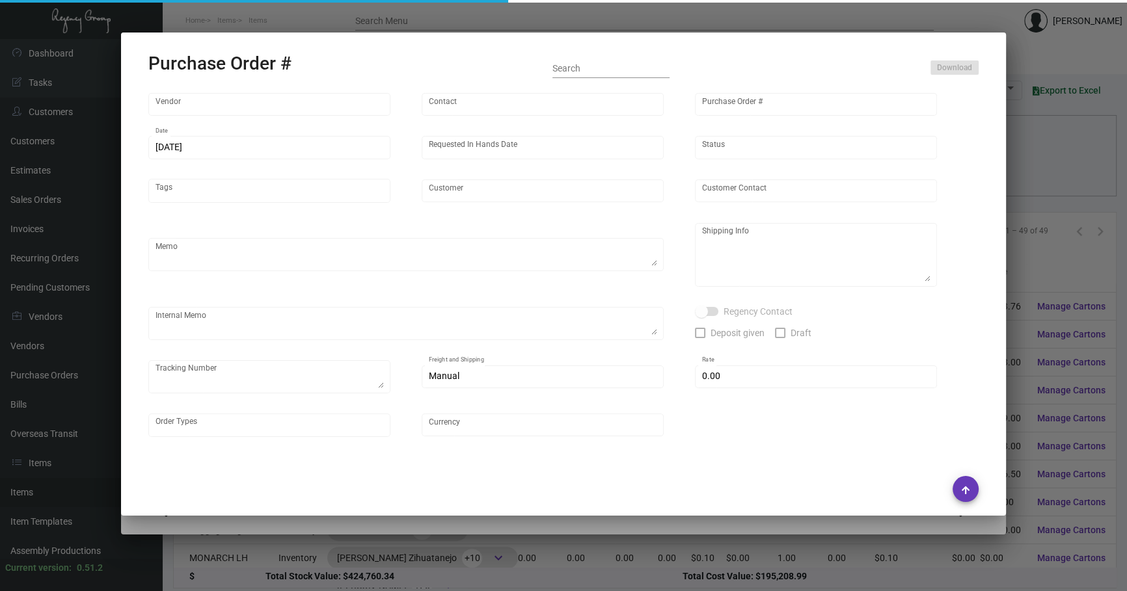
type input "United States Dollar $"
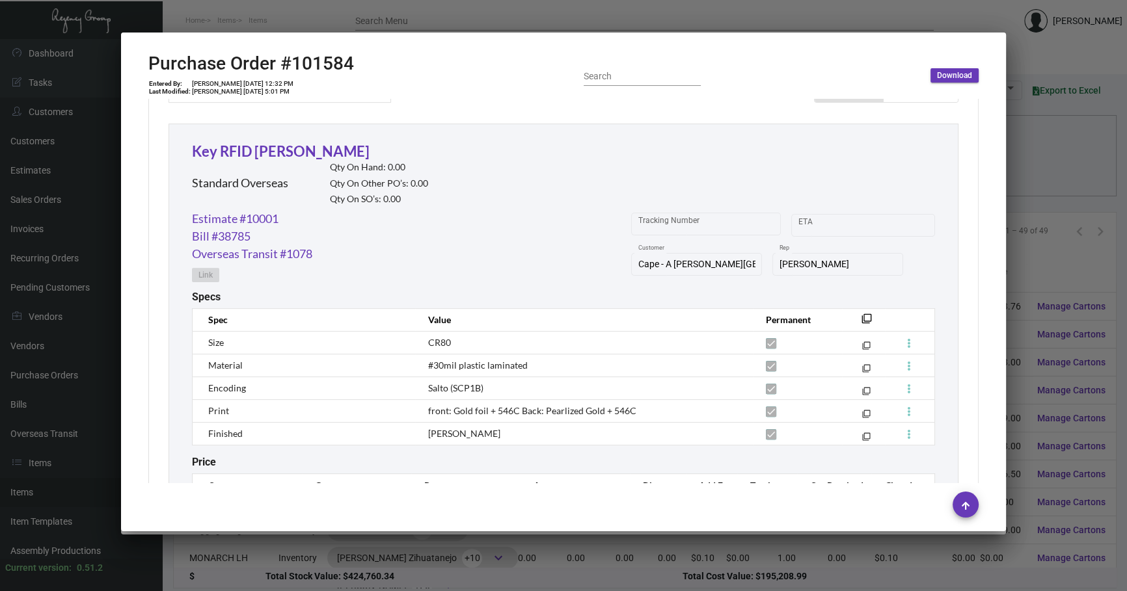
scroll to position [582, 0]
